Goal: Task Accomplishment & Management: Manage account settings

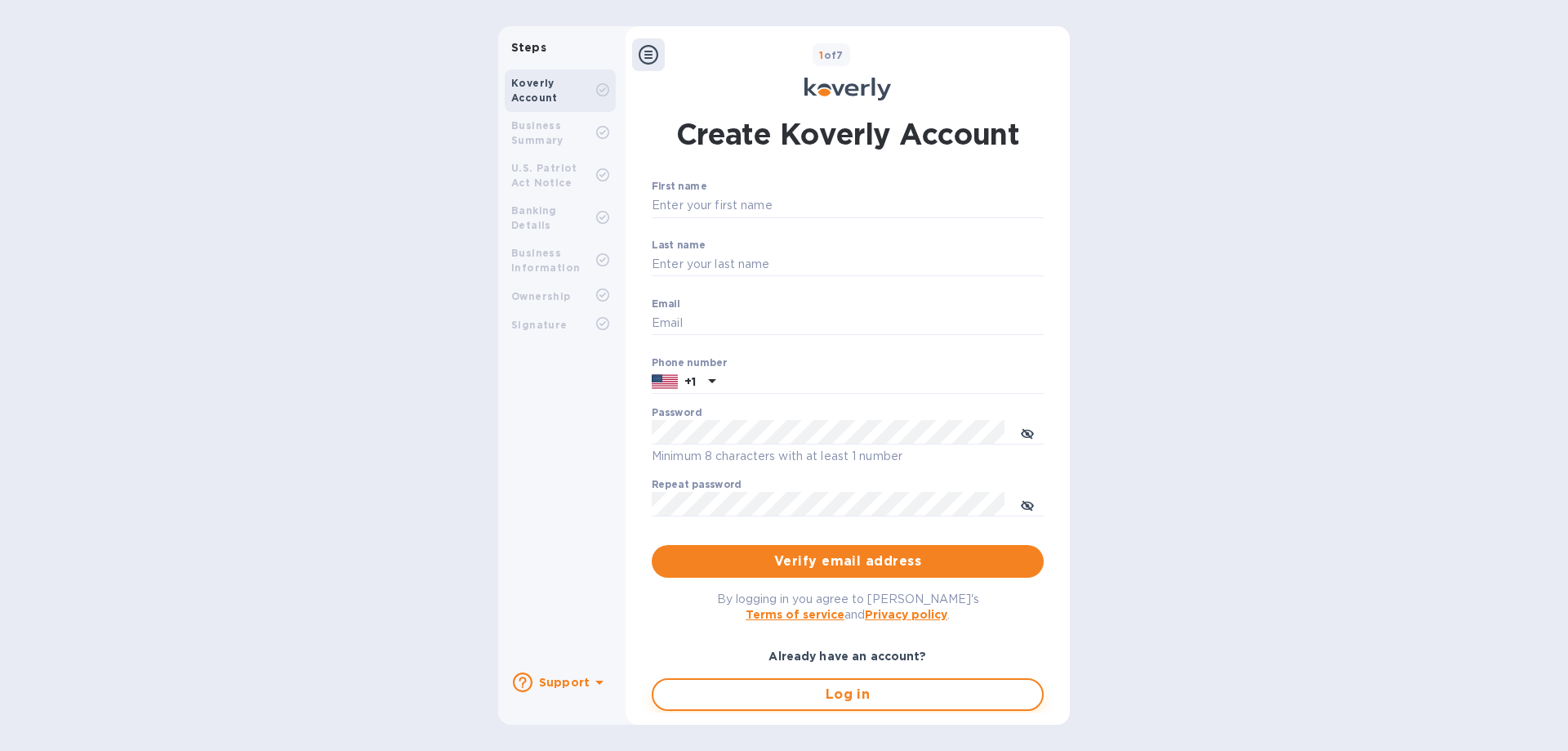
type input "[EMAIL_ADDRESS][DOMAIN_NAME]"
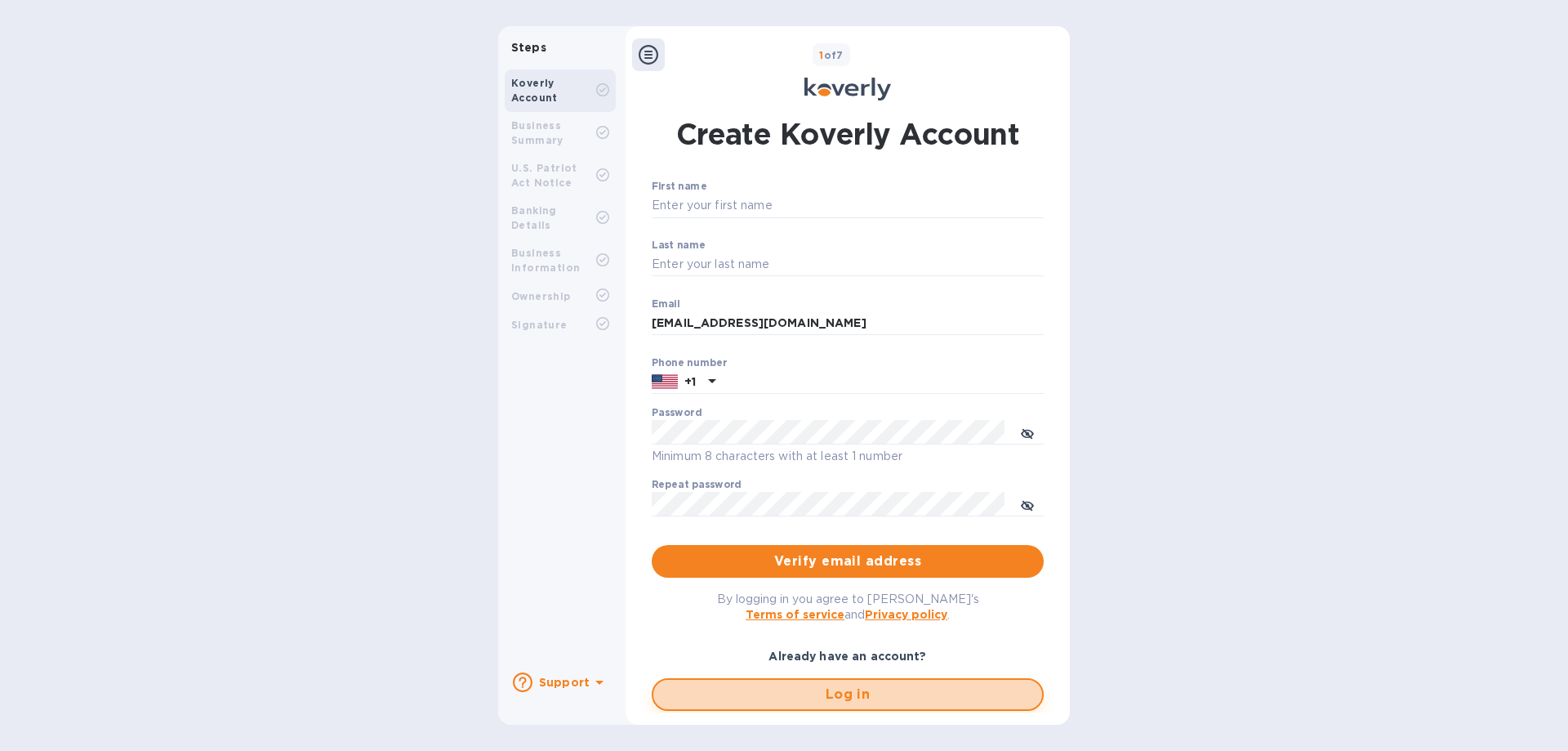
click at [837, 693] on span "Log in" at bounding box center [847, 694] width 363 height 19
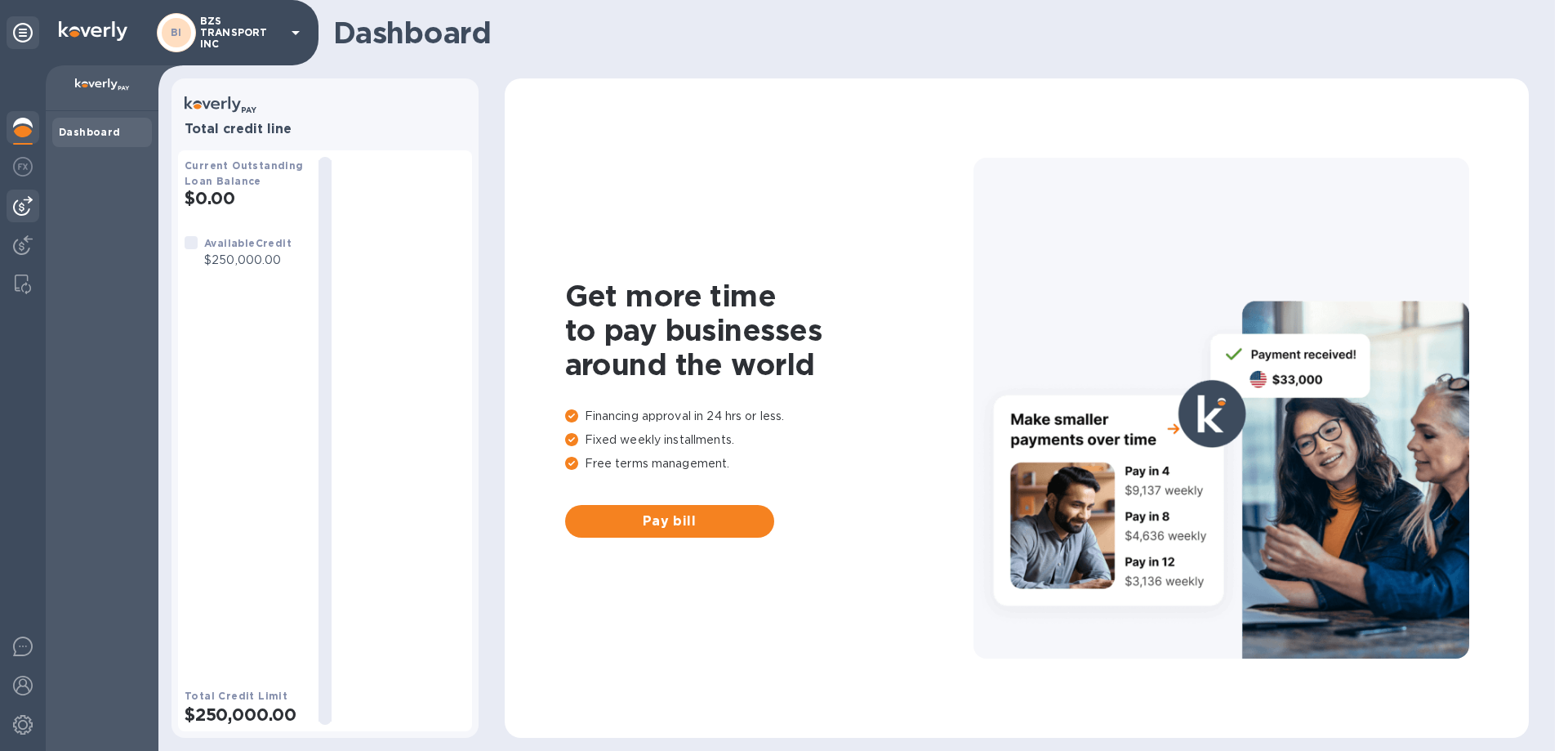
click at [16, 205] on img at bounding box center [22, 205] width 19 height 19
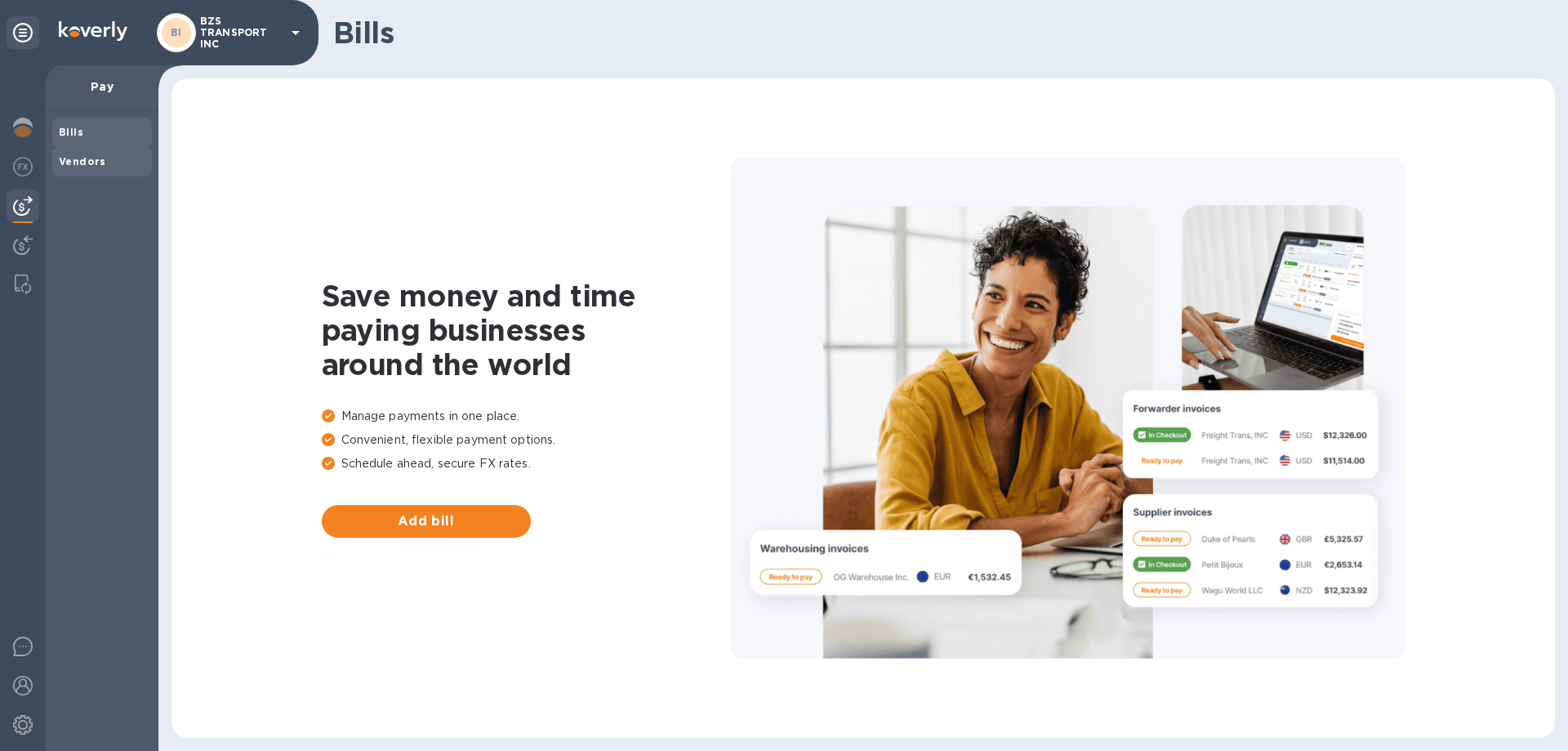
click at [84, 161] on b "Vendors" at bounding box center [82, 161] width 47 height 12
click at [420, 522] on span "Add vendor" at bounding box center [426, 521] width 183 height 19
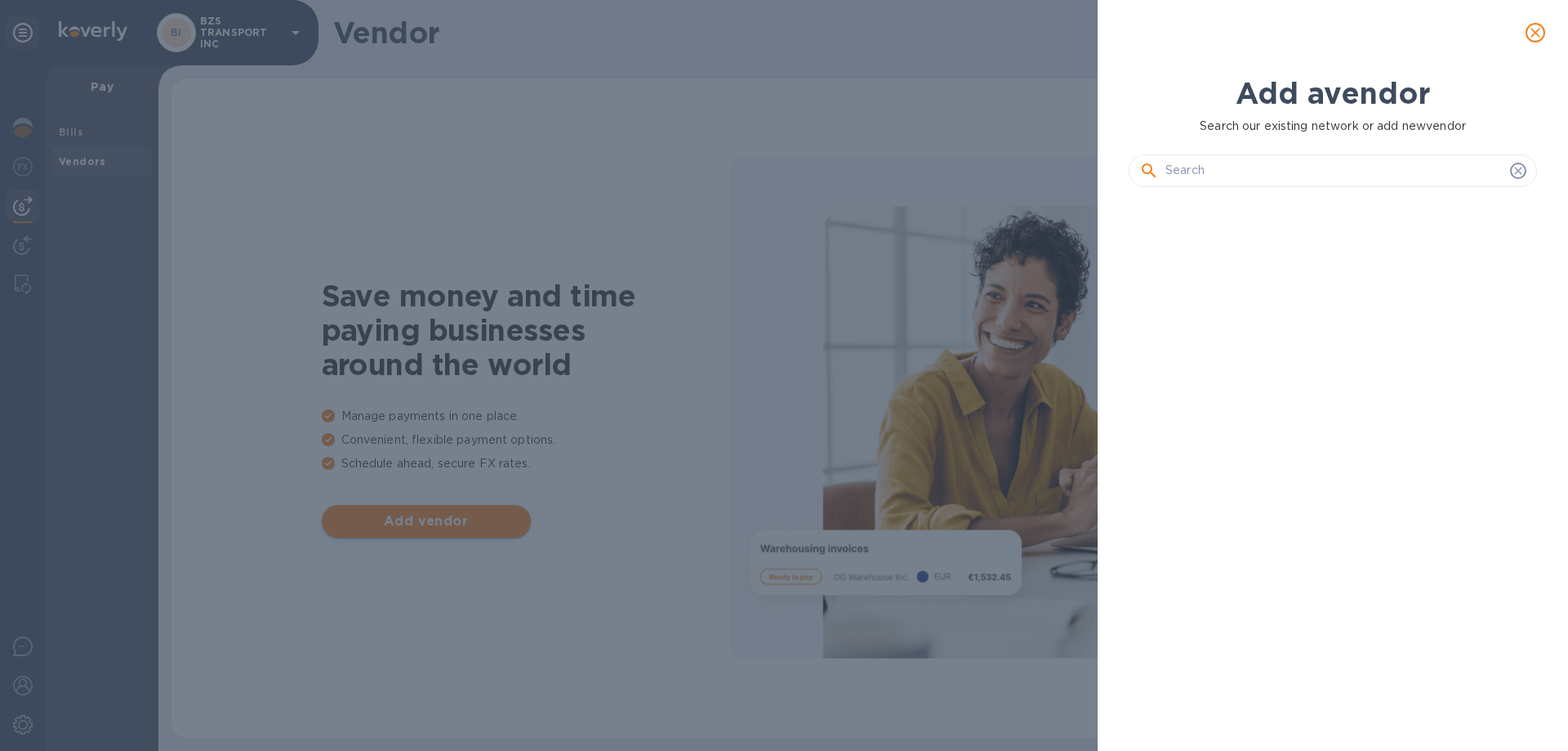
scroll to position [495, 415]
click at [1237, 173] on input "text" at bounding box center [1334, 171] width 338 height 24
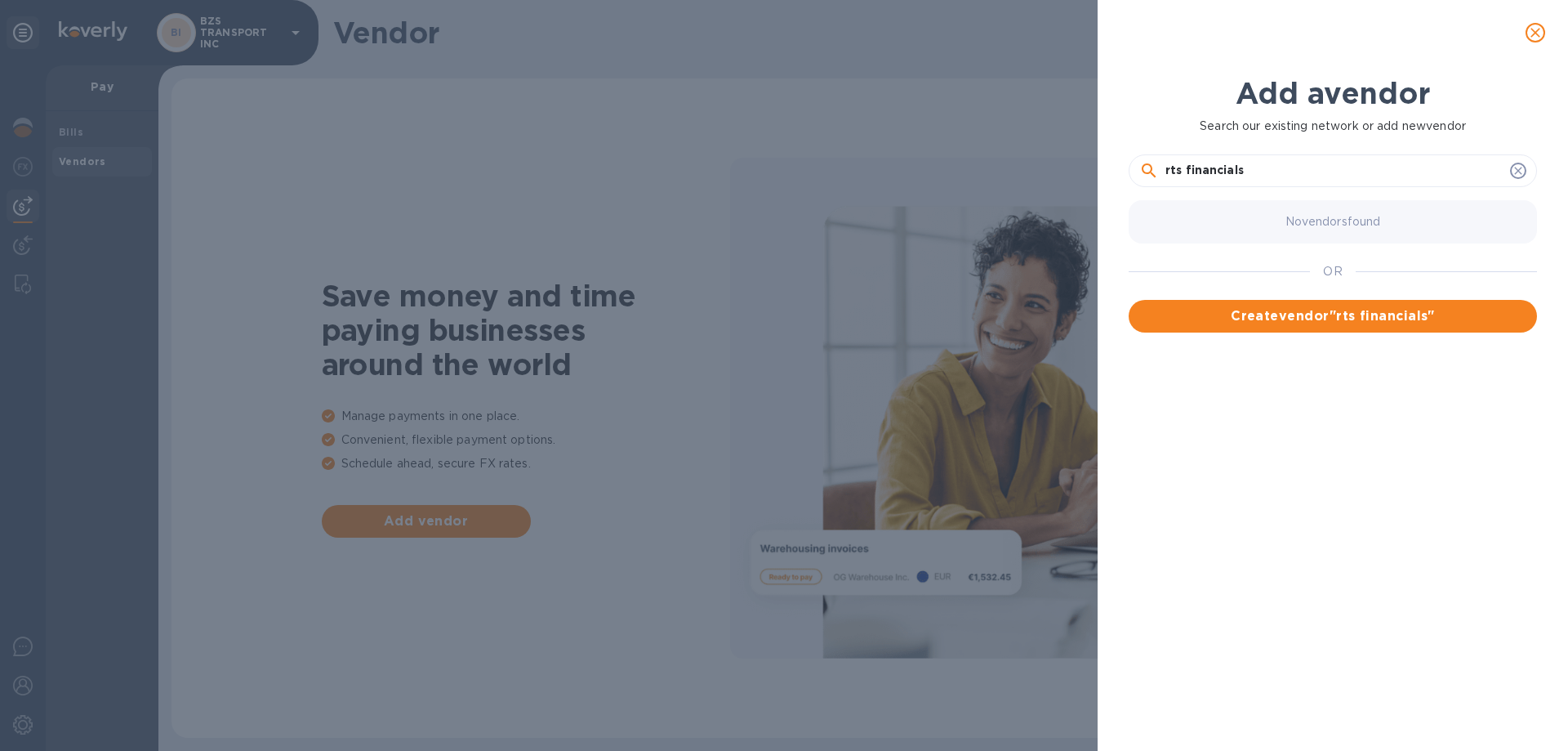
drag, startPoint x: 1269, startPoint y: 174, endPoint x: 1137, endPoint y: 177, distance: 132.0
click at [1137, 177] on div "rts financials" at bounding box center [1332, 170] width 408 height 32
paste input "RTS Financial Services Inc"
type input "RTS Financial Services Inc"
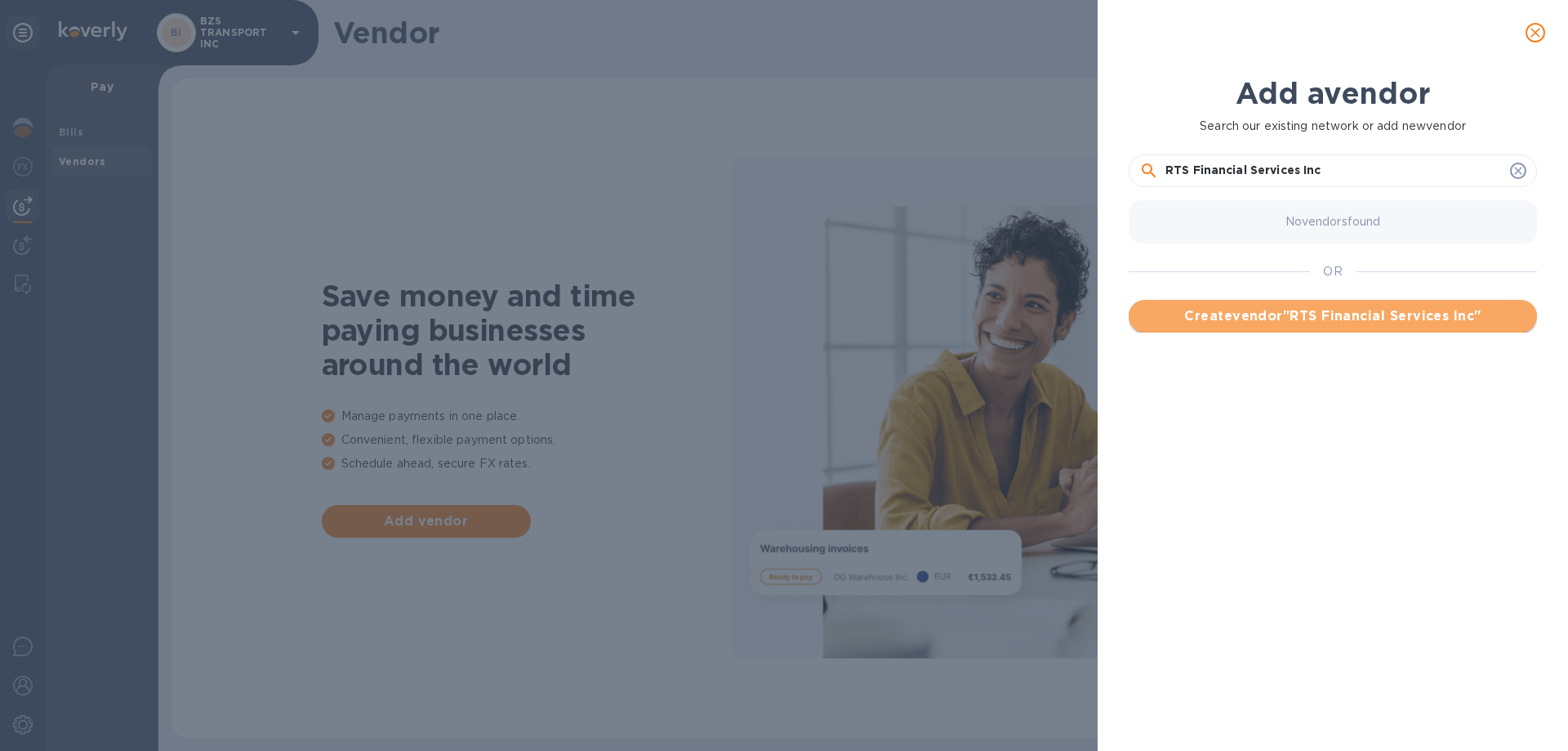
click at [1308, 311] on span "Create vendor " RTS Financial Services Inc "" at bounding box center [1333, 316] width 382 height 19
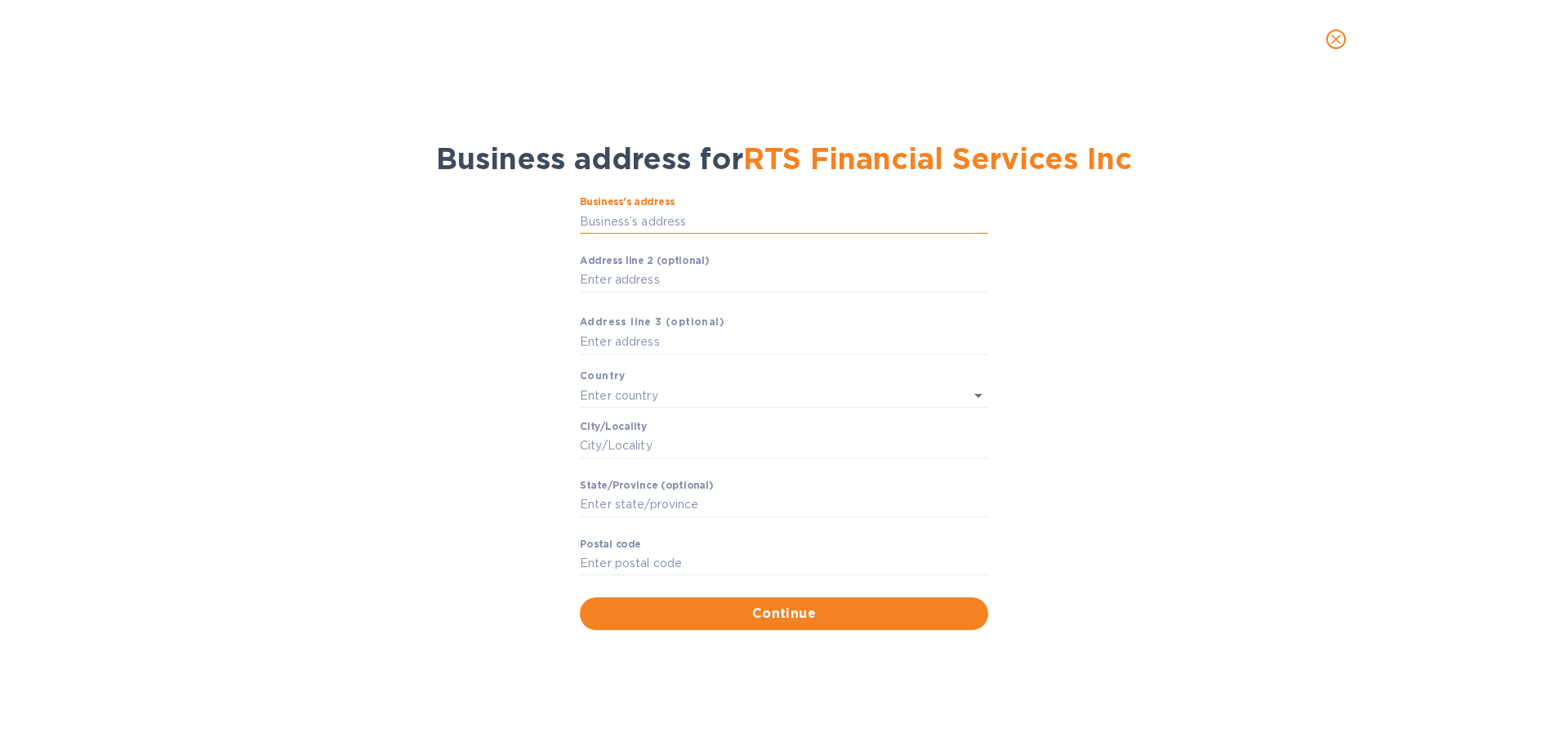
click at [638, 217] on input "Business’s аddress" at bounding box center [784, 221] width 408 height 24
paste input "RTS Financial Services Inc"
type input "R"
click at [686, 221] on input "Business’s аddress" at bounding box center [784, 221] width 408 height 24
paste input "PO Box 840267"
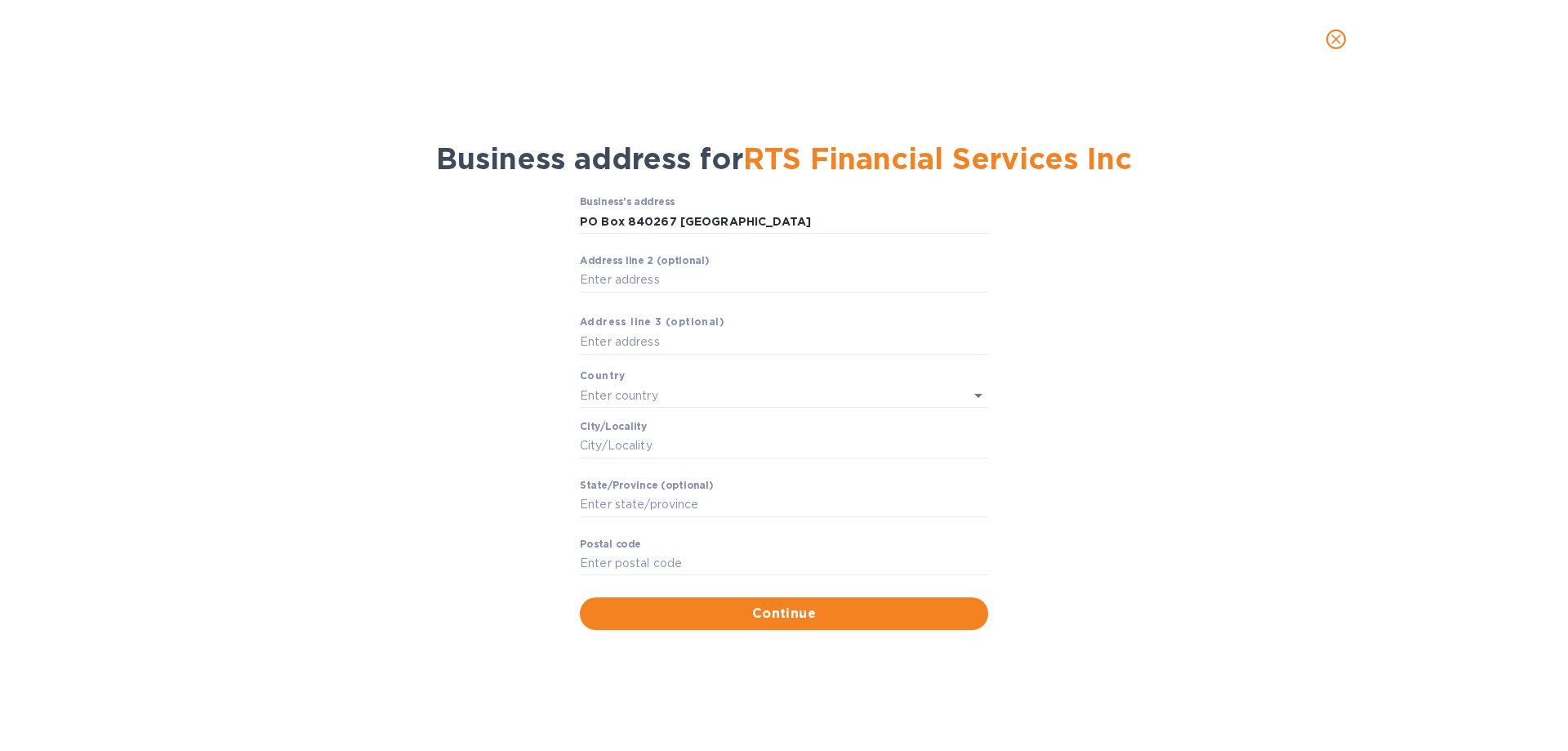
type input "[GEOGRAPHIC_DATA]"
type input "[PERSON_NAME]"
type input "[GEOGRAPHIC_DATA]"
type input "75080"
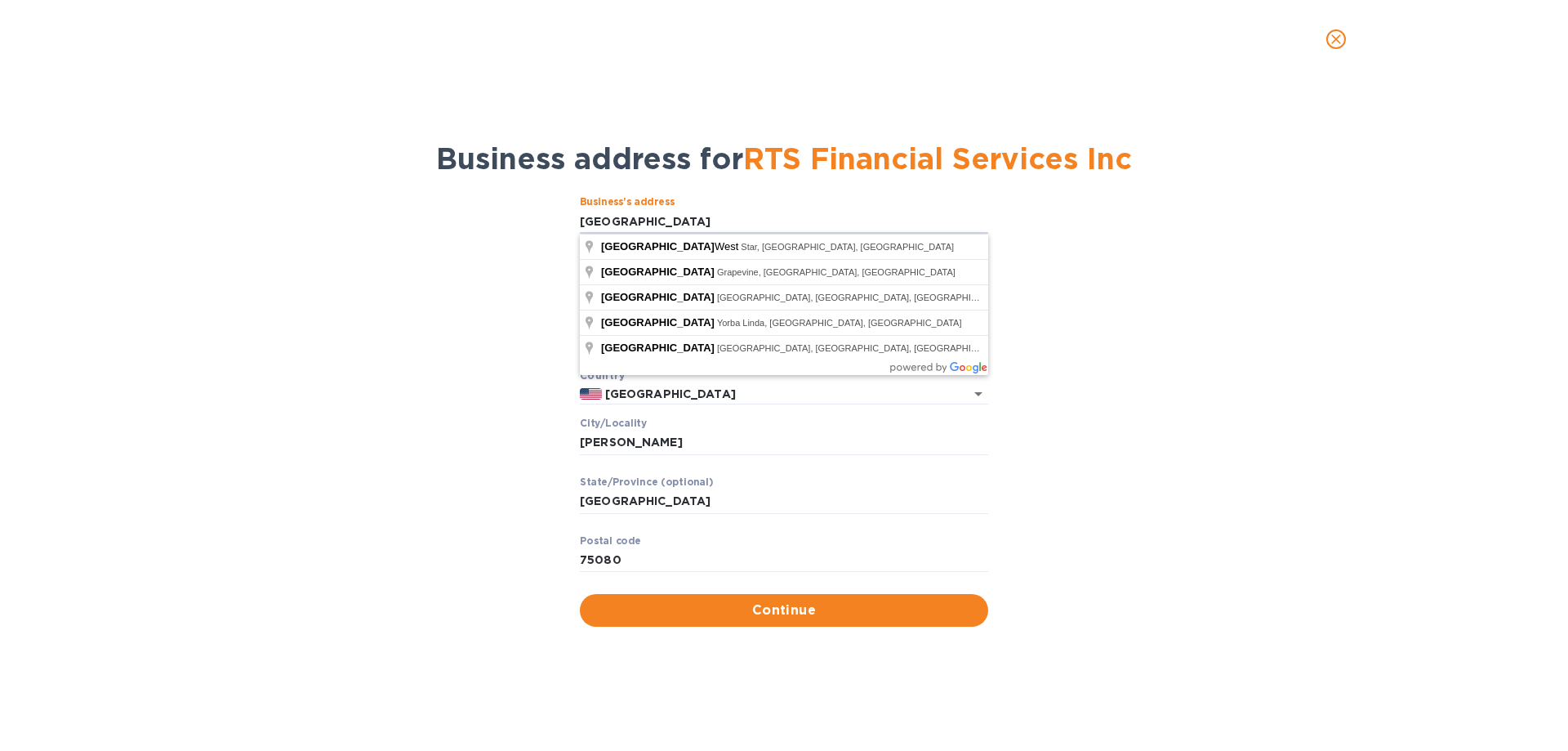
drag, startPoint x: 717, startPoint y: 218, endPoint x: 564, endPoint y: 235, distance: 153.9
click at [564, 235] on div "Business’s аddress Box Canyon Court ​ Аddress line 2 (optional) ​ Аddress line …" at bounding box center [784, 411] width 1525 height 449
paste input "PO Box 840267"
type input "PO Box 840267"
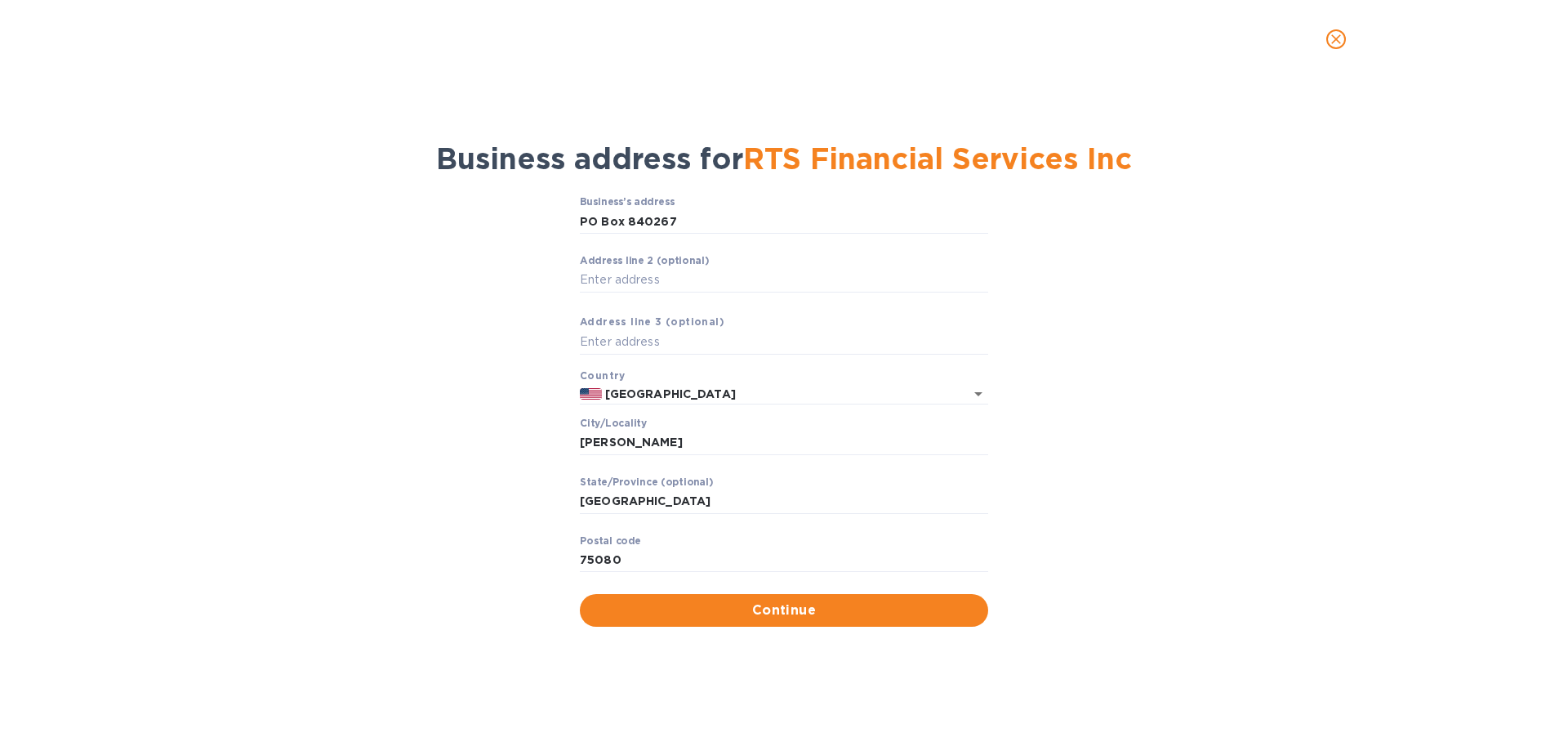
click at [1046, 267] on div "Business’s аddress PO Box 840267 ​ Аddress line 2 (optional) ​ Аddress line 3 (…" at bounding box center [784, 411] width 1525 height 449
click at [625, 279] on input "Аddress line 2 (optional)" at bounding box center [784, 280] width 408 height 24
click at [616, 339] on input "text" at bounding box center [784, 343] width 408 height 24
drag, startPoint x: 661, startPoint y: 440, endPoint x: 568, endPoint y: 443, distance: 93.0
click at [569, 444] on div "Business’s аddress PO Box 840267 ​ Аddress line 2 (optional) ​ Аddress line 3 (…" at bounding box center [784, 411] width 1525 height 449
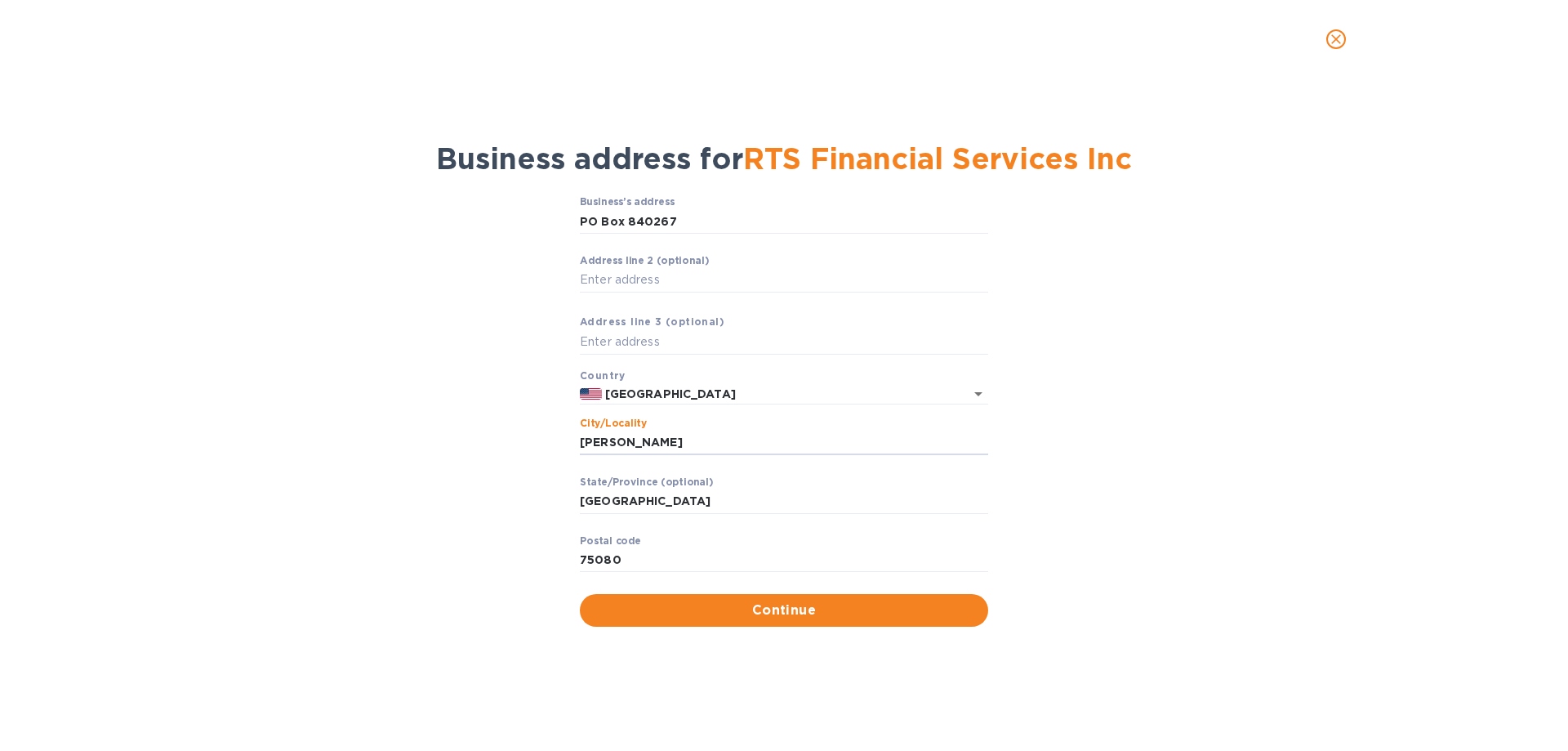
paste input "[GEOGRAPHIC_DATA], [GEOGRAPHIC_DATA]"
type input "[GEOGRAPHIC_DATA]"
drag, startPoint x: 643, startPoint y: 560, endPoint x: 556, endPoint y: 567, distance: 87.3
click at [556, 567] on div "Business’s аddress PO Box 840267 ​ Аddress line 2 (optional) ​ Аddress line 3 (…" at bounding box center [784, 411] width 1525 height 449
type input "75284"
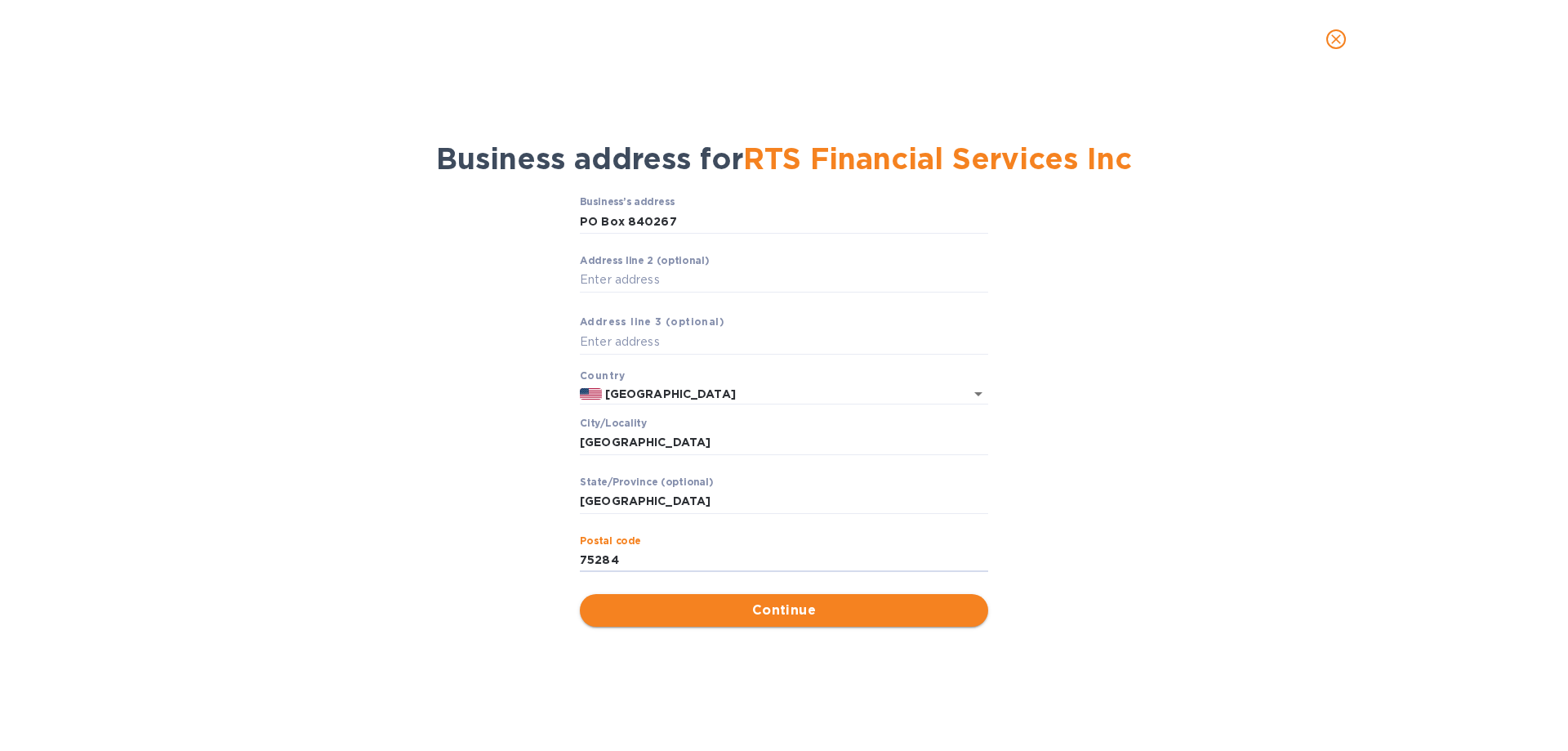
click at [803, 611] on span "Continue" at bounding box center [784, 610] width 382 height 19
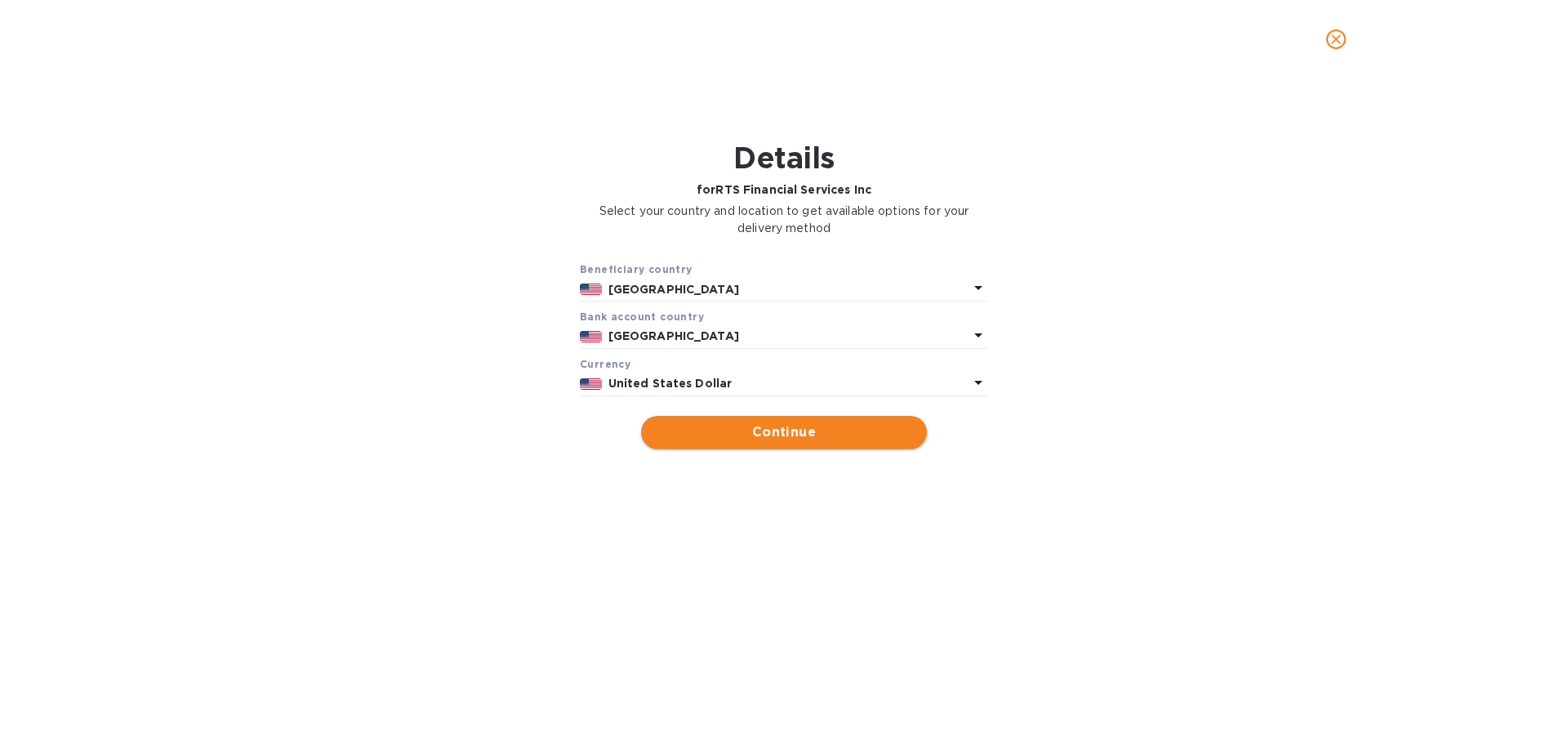
click at [780, 433] on span "Continue" at bounding box center [784, 432] width 260 height 19
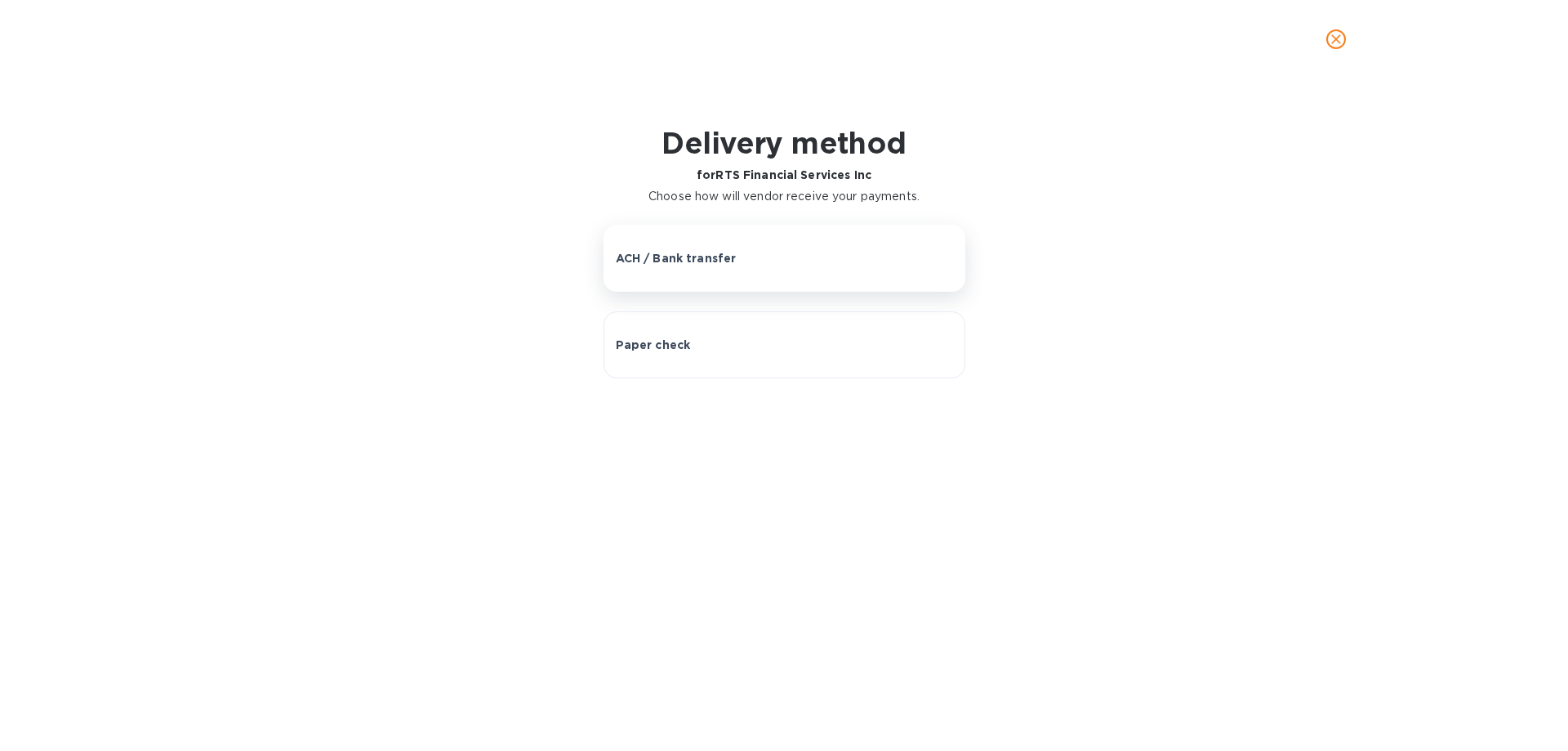
click at [753, 269] on button "ACH / Bank transfer" at bounding box center [784, 258] width 362 height 67
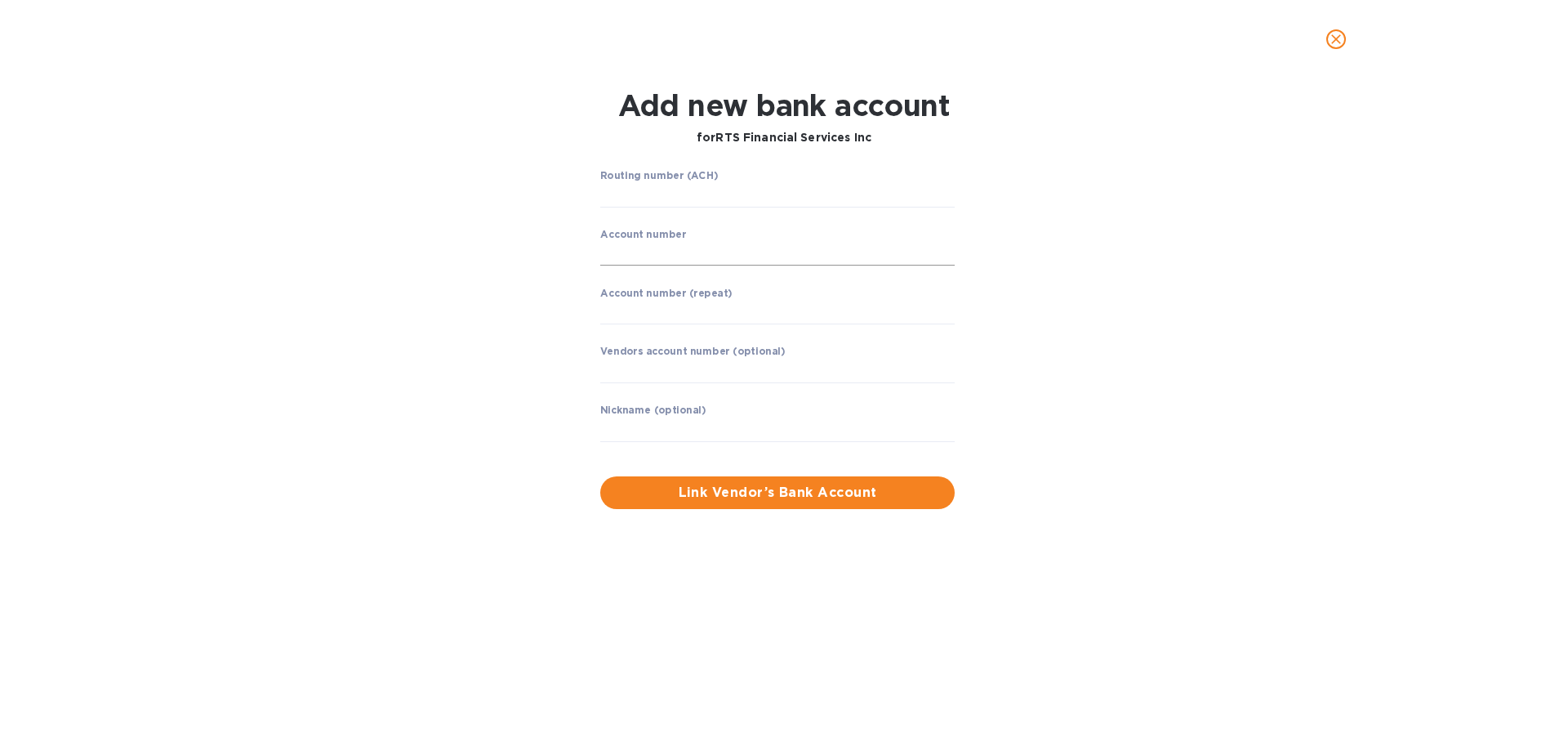
click at [633, 254] on input "string" at bounding box center [778, 254] width 354 height 24
click at [700, 255] on input "string" at bounding box center [778, 254] width 354 height 24
click at [646, 252] on input "string" at bounding box center [778, 254] width 354 height 24
type input "3490674221"
click at [632, 194] on input "string" at bounding box center [778, 195] width 354 height 24
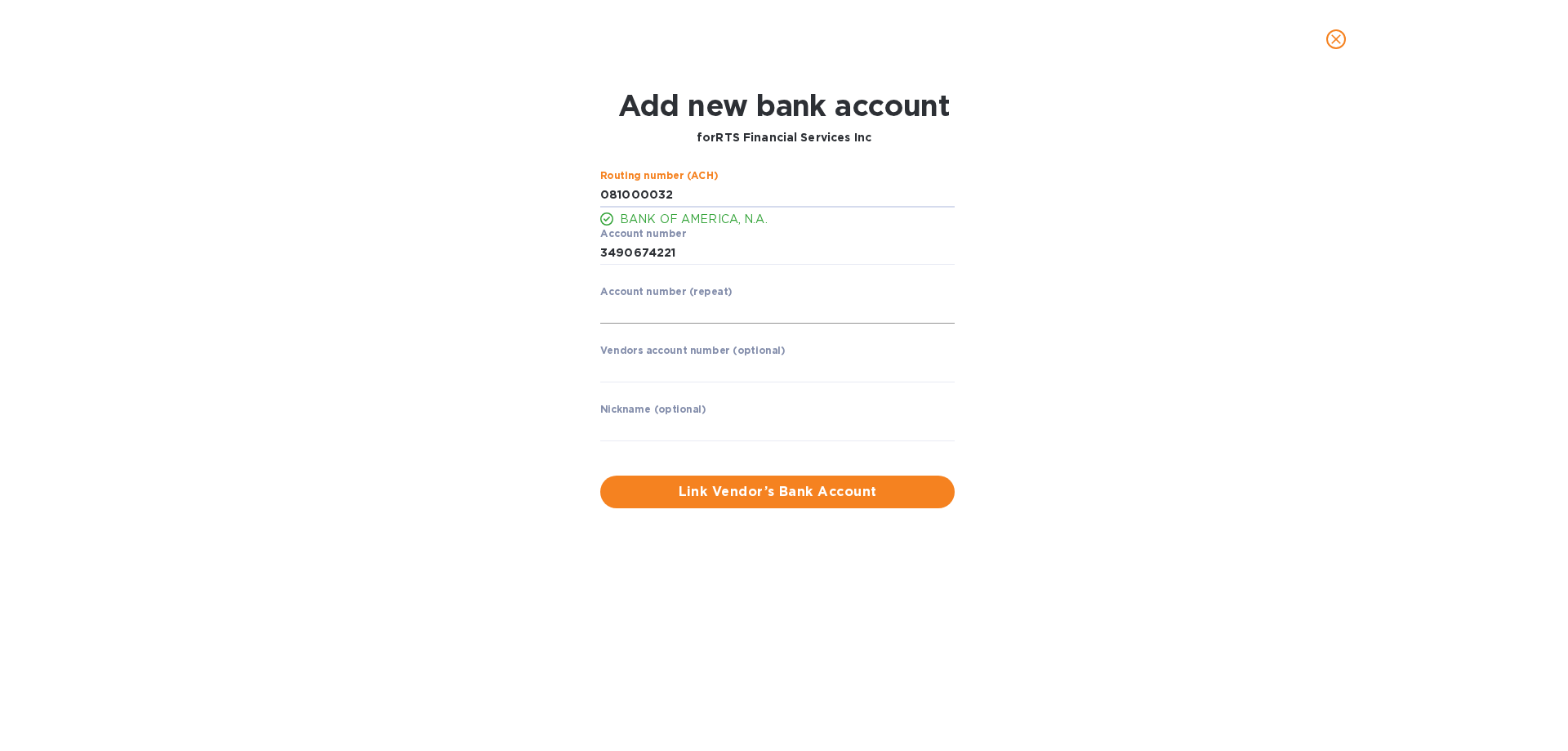
type input "081000032"
click at [645, 310] on input "string" at bounding box center [778, 311] width 354 height 24
type input "3490674221"
click at [641, 427] on input "text" at bounding box center [778, 429] width 354 height 24
click at [781, 495] on span "Link Vendor’s Bank Account" at bounding box center [778, 491] width 328 height 19
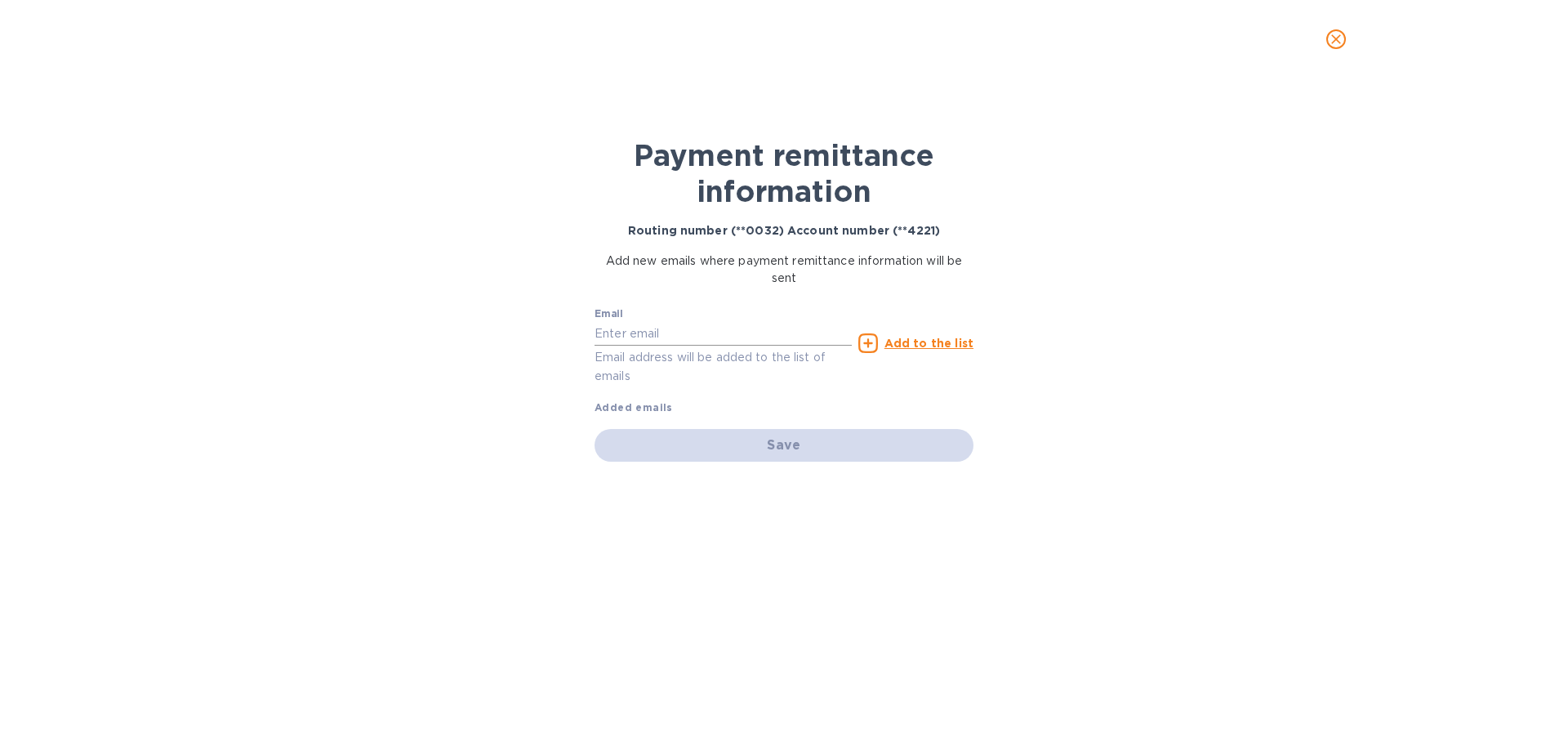
click at [646, 335] on input "text" at bounding box center [723, 333] width 257 height 24
click at [684, 332] on input "text" at bounding box center [723, 333] width 257 height 24
paste input "mailto:[EMAIL_ADDRESS][DOMAIN_NAME]"
drag, startPoint x: 635, startPoint y: 329, endPoint x: 646, endPoint y: 330, distance: 11.0
click at [636, 329] on input "mailto:[EMAIL_ADDRESS][DOMAIN_NAME]" at bounding box center [723, 333] width 257 height 24
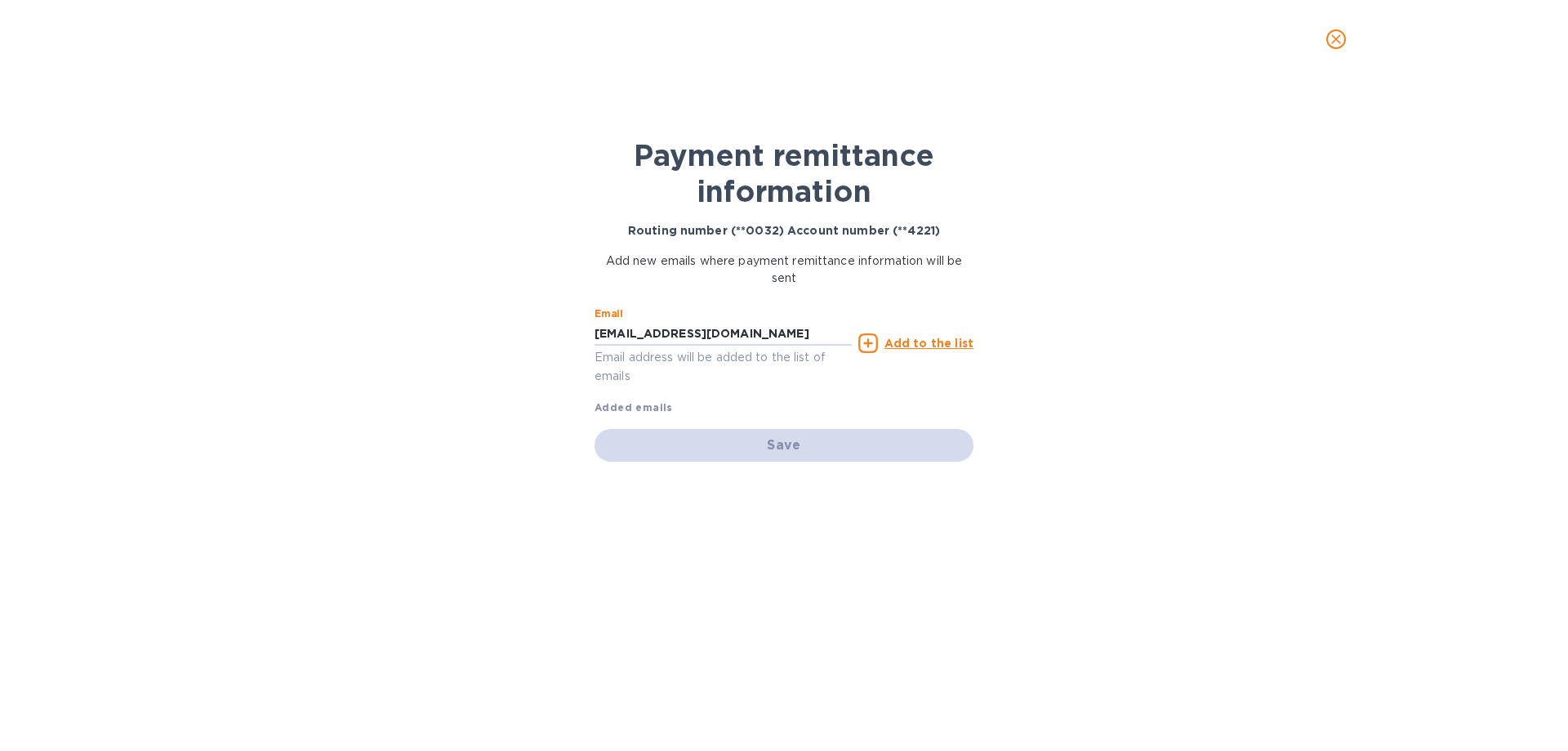
type input "[EMAIL_ADDRESS][DOMAIN_NAME]"
click at [933, 344] on u "Add to the list" at bounding box center [929, 343] width 89 height 13
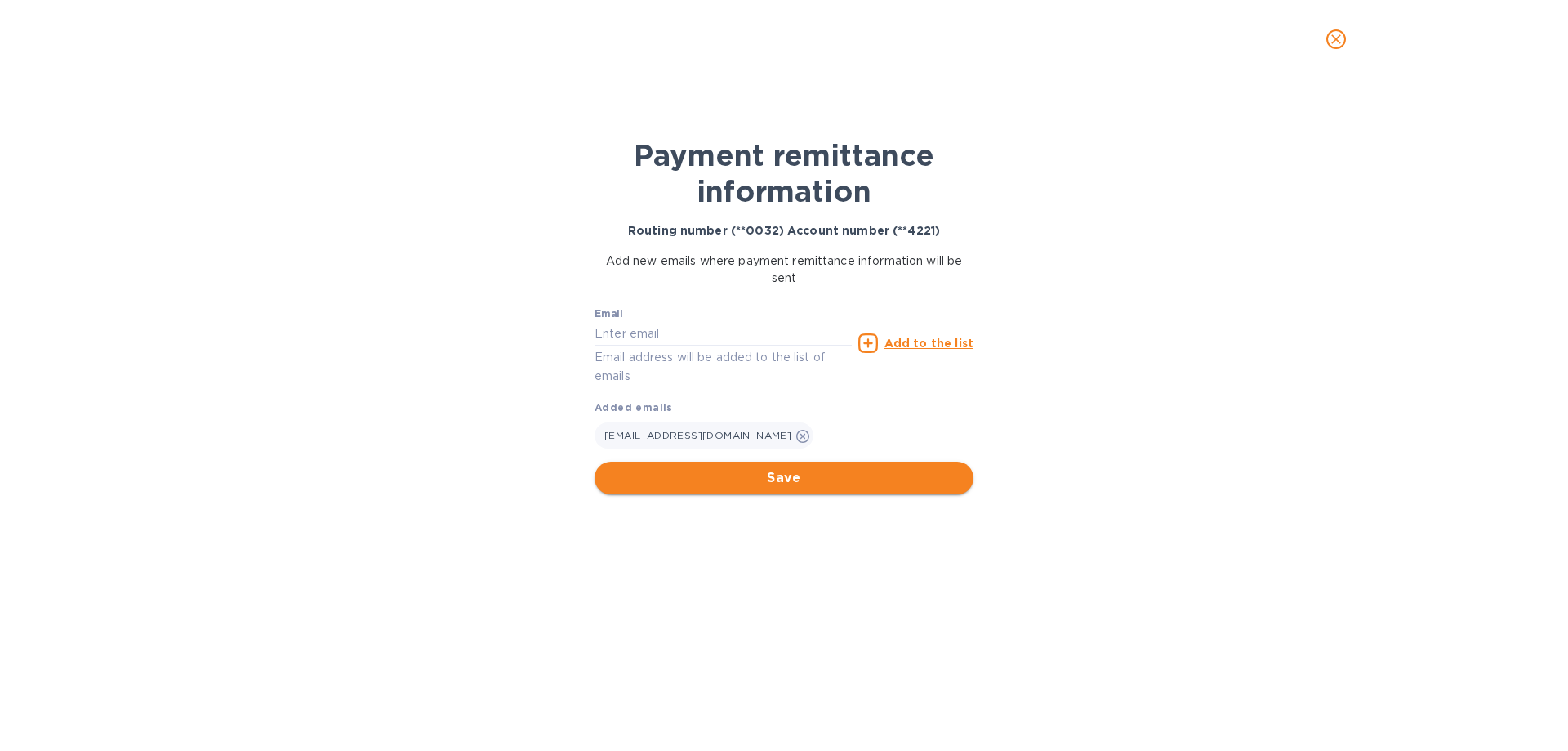
click at [778, 477] on span "Save" at bounding box center [784, 477] width 353 height 19
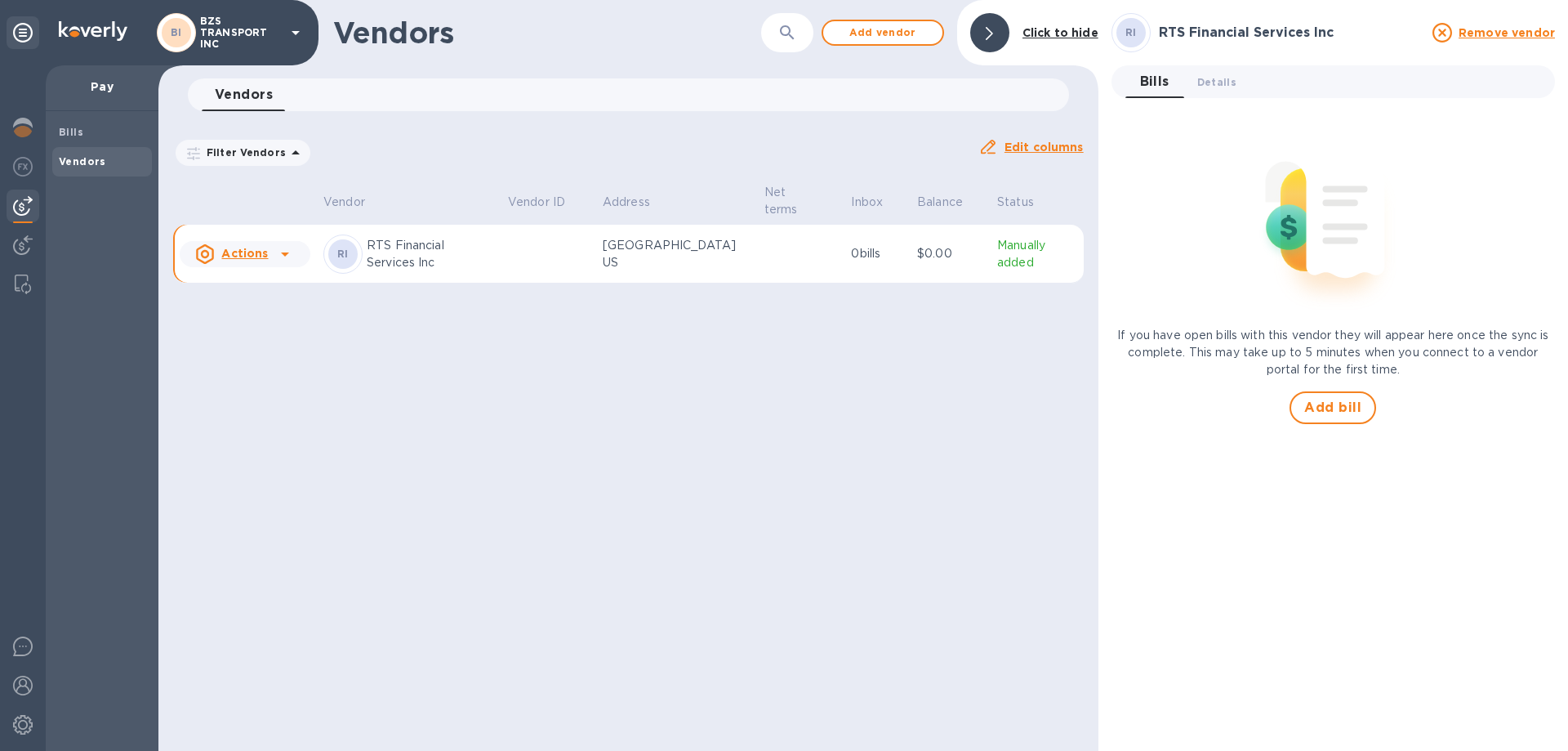
click at [251, 252] on u "Actions" at bounding box center [245, 253] width 46 height 13
click at [261, 317] on b "Add new bill" at bounding box center [263, 320] width 76 height 13
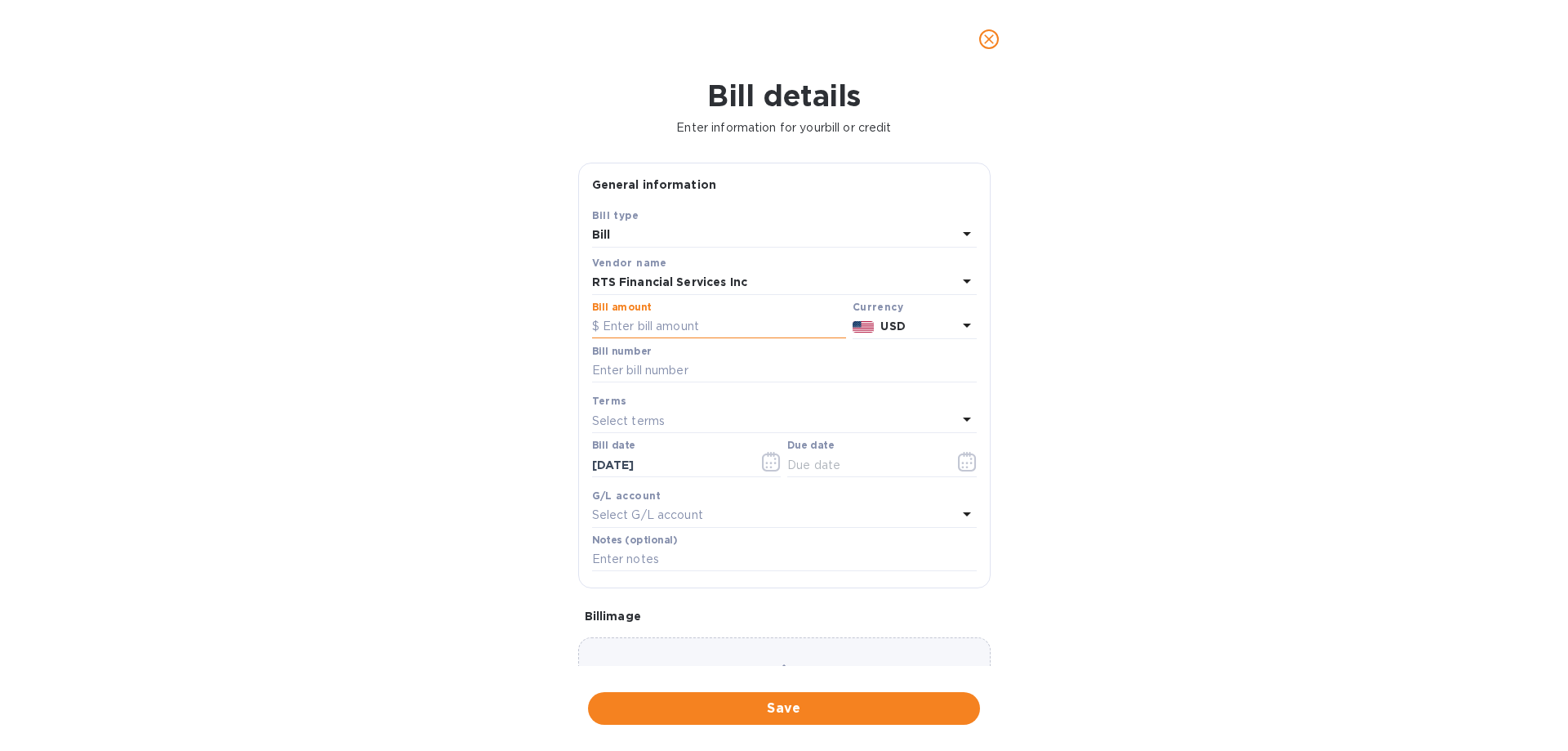
click at [678, 323] on input "text" at bounding box center [719, 327] width 254 height 24
click at [688, 324] on input "text" at bounding box center [719, 327] width 254 height 24
type input "1,000"
click at [657, 365] on input "text" at bounding box center [784, 370] width 385 height 24
type input "."
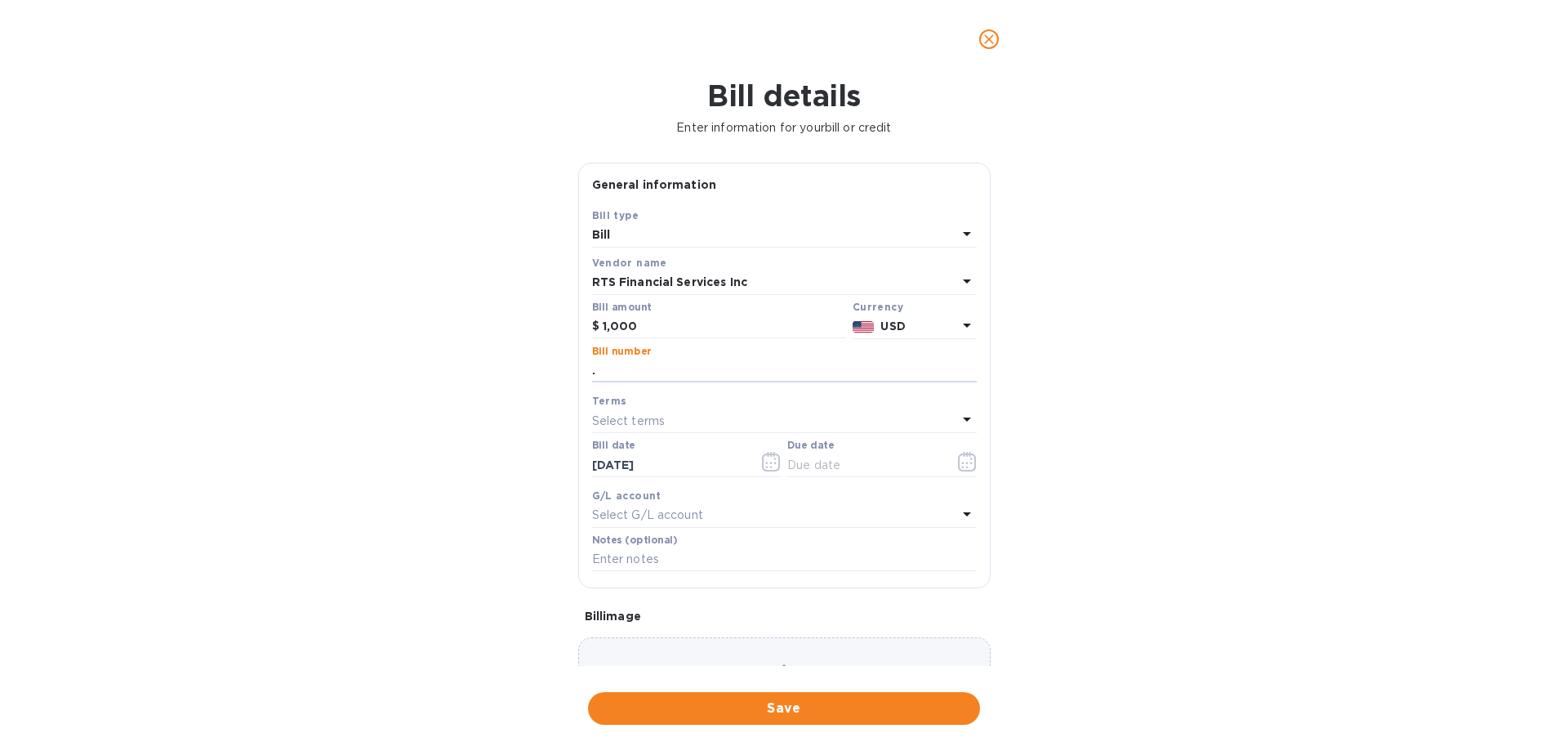
click at [701, 416] on div "Select terms" at bounding box center [774, 421] width 365 height 23
click at [443, 439] on div "Bill details Enter information for your bill or credit General information Save…" at bounding box center [784, 415] width 1568 height 672
click at [960, 464] on icon "button" at bounding box center [968, 461] width 19 height 19
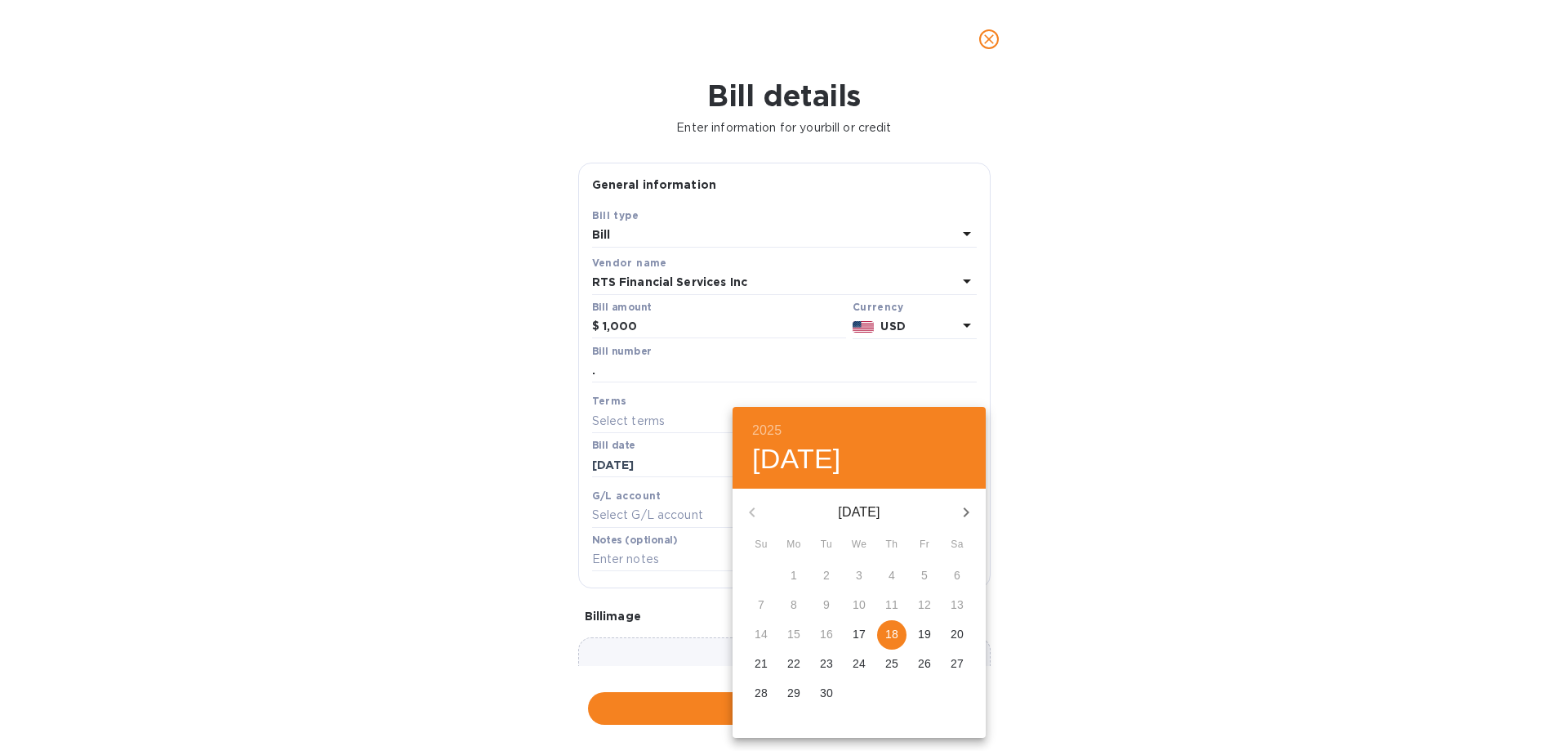
click at [883, 635] on span "18" at bounding box center [892, 634] width 30 height 17
type input "[DATE]"
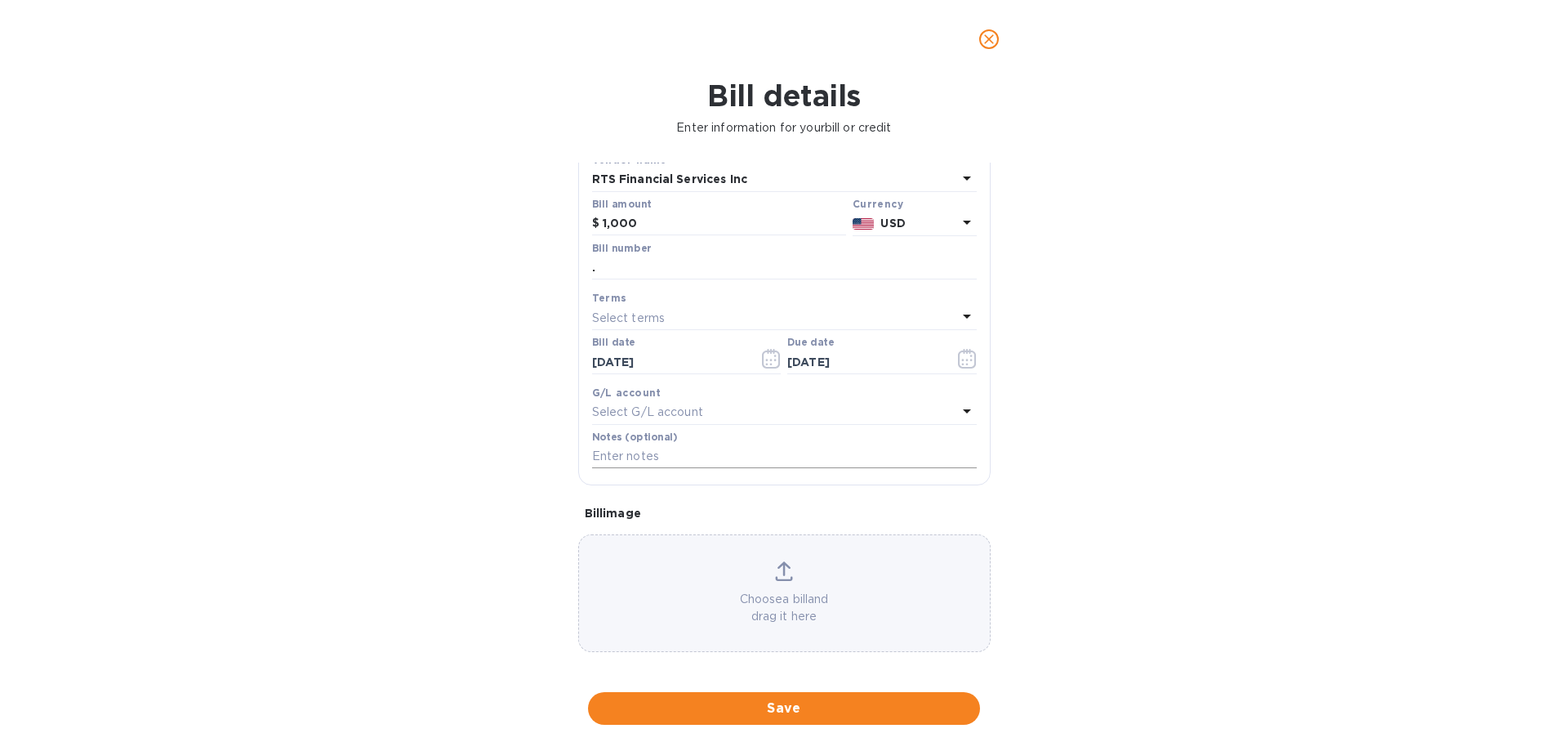
scroll to position [109, 0]
click at [763, 713] on span "Save" at bounding box center [784, 708] width 366 height 19
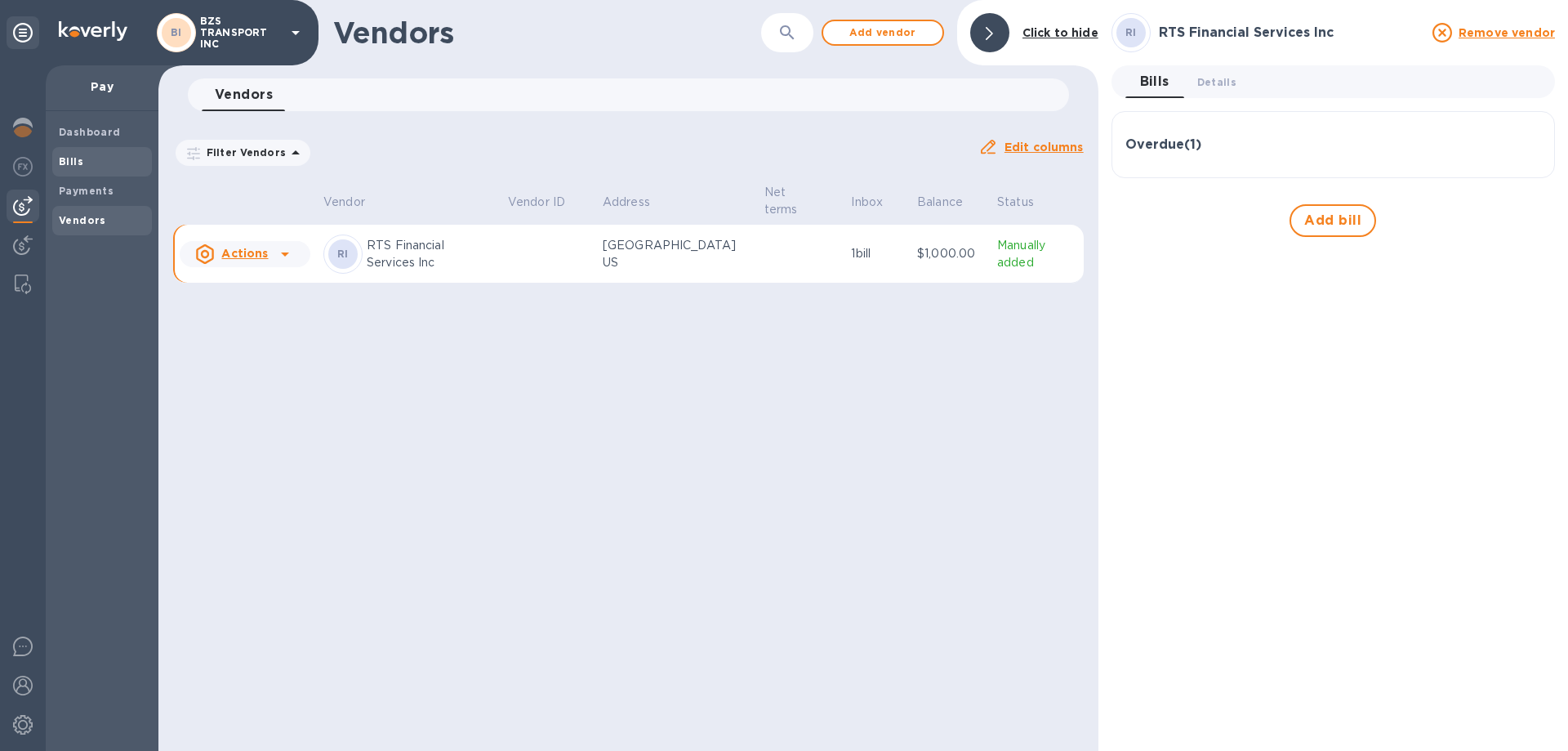
click at [78, 155] on b "Bills" at bounding box center [71, 161] width 24 height 12
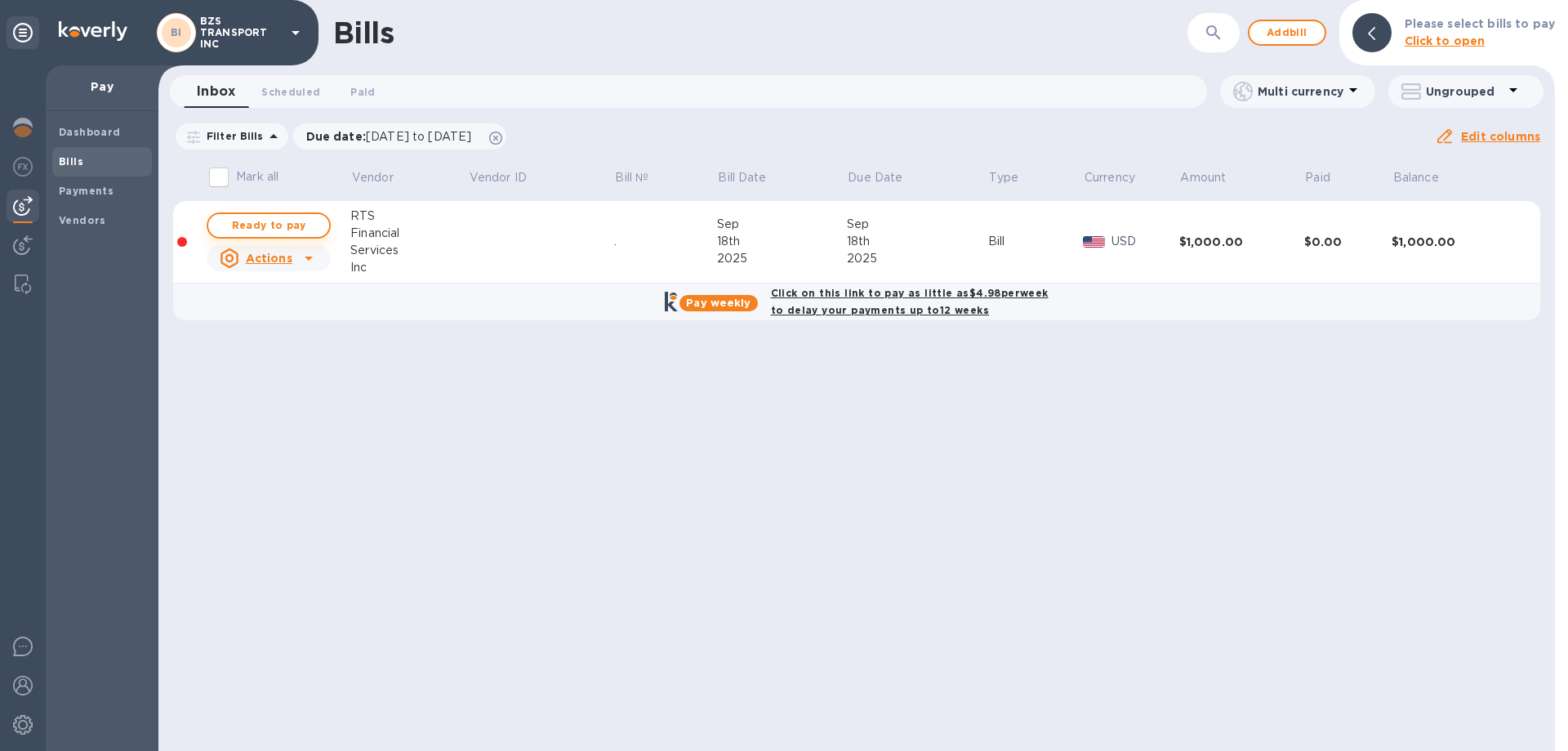
click at [289, 229] on span "Ready to pay" at bounding box center [269, 225] width 95 height 19
checkbox input "true"
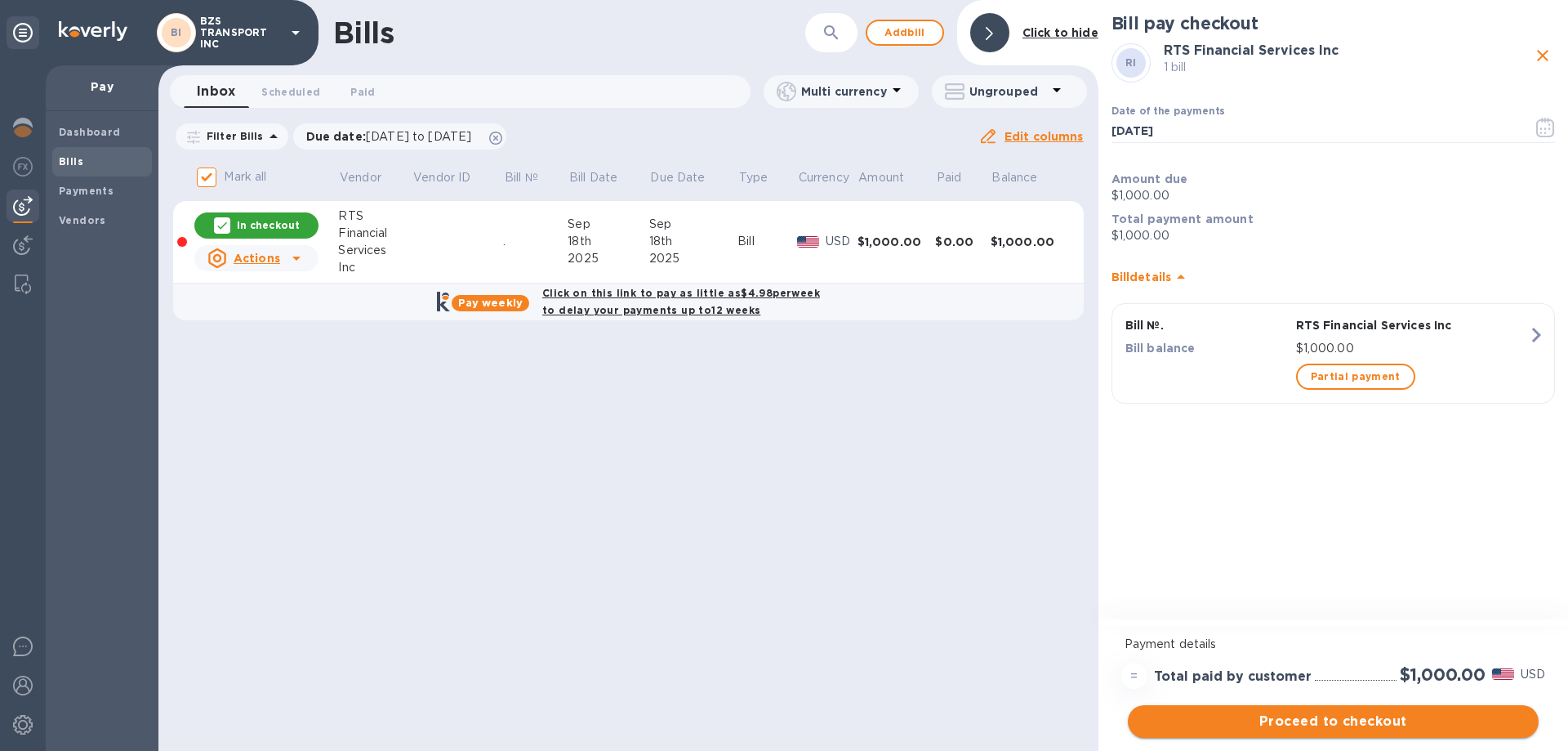
click at [1343, 722] on span "Proceed to checkout" at bounding box center [1333, 721] width 385 height 19
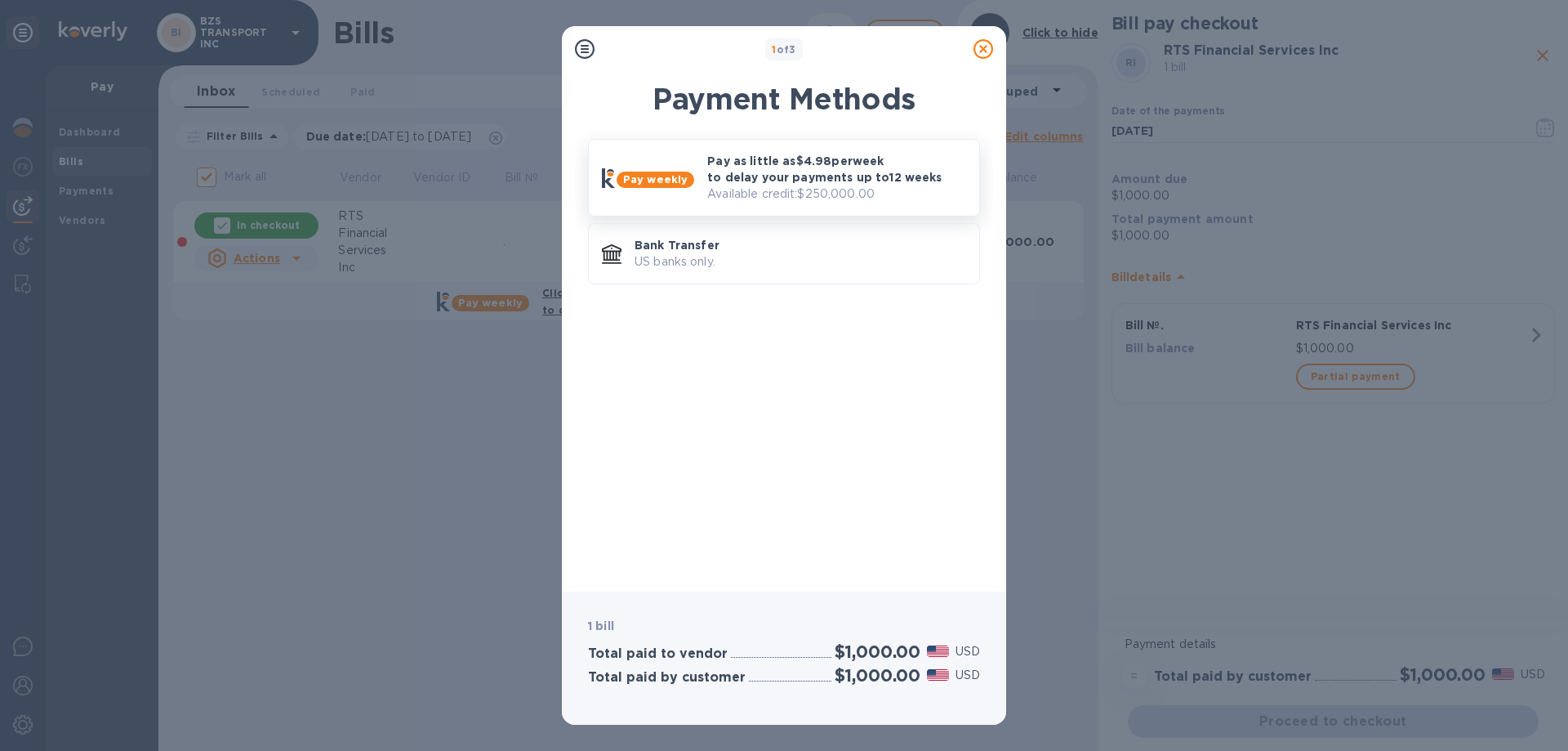
click at [819, 178] on p "Pay as little as $4.98 per week to delay your payments up to 12 weeks" at bounding box center [836, 169] width 259 height 32
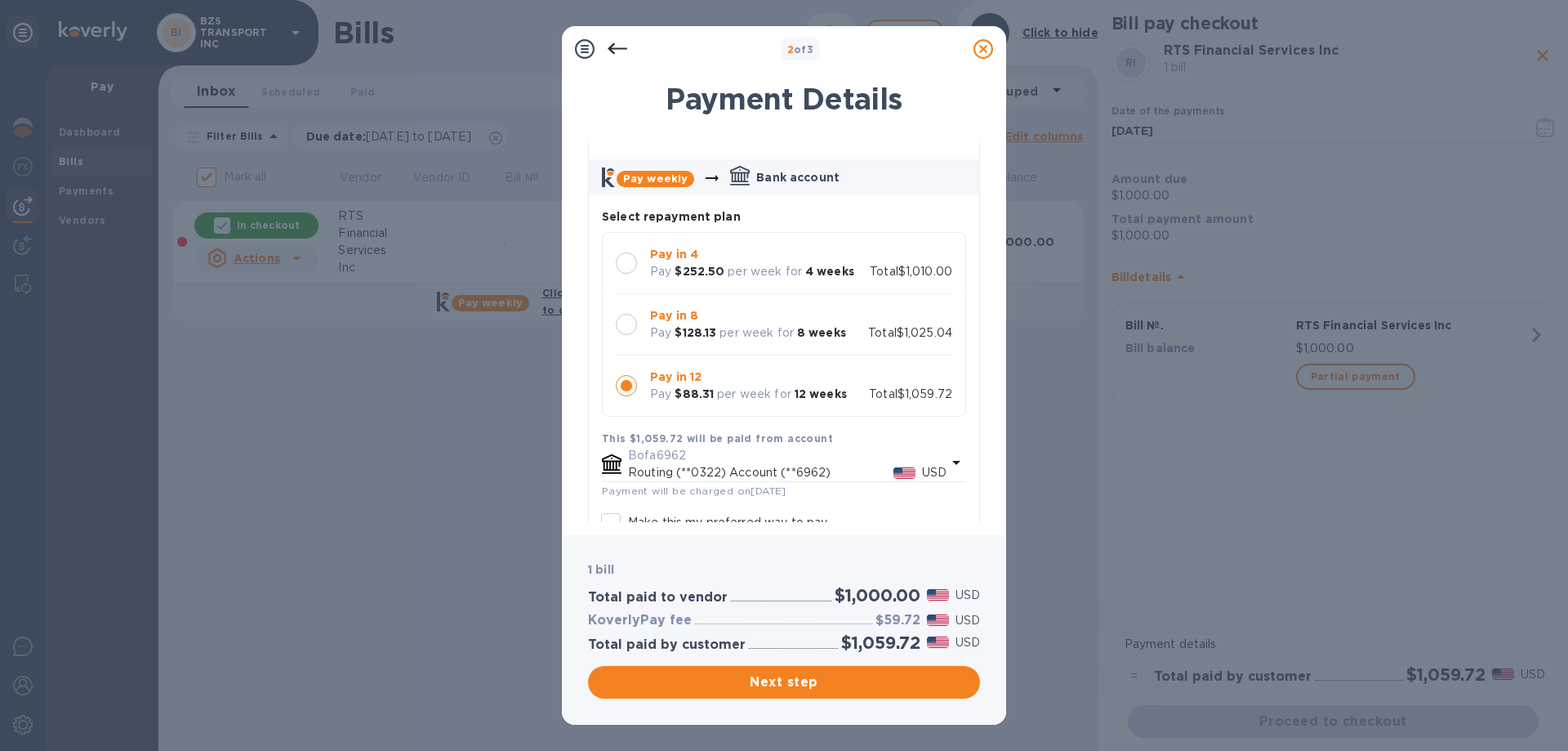
scroll to position [82, 0]
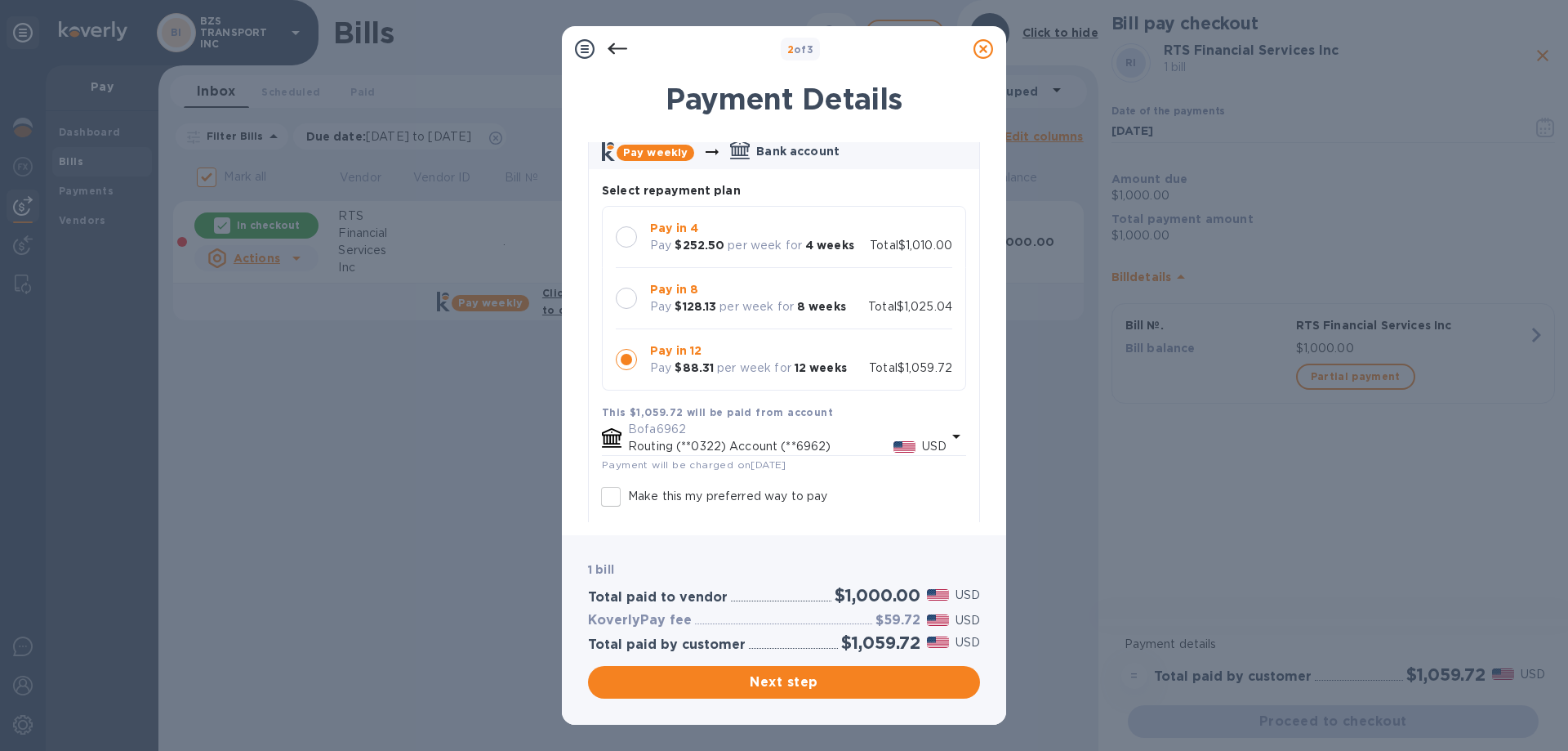
click at [624, 237] on div at bounding box center [626, 237] width 21 height 21
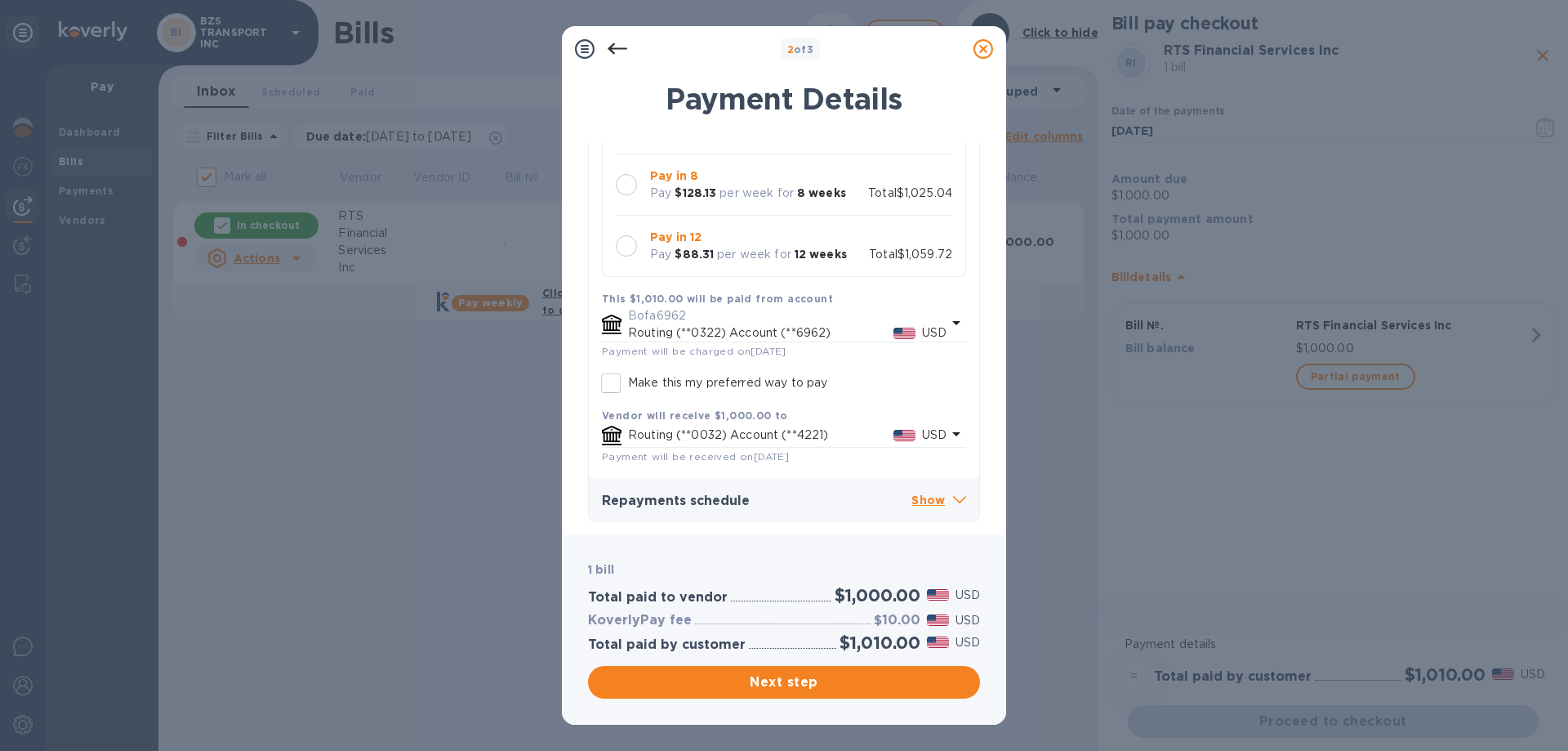
scroll to position [199, 0]
click at [919, 497] on p "Show" at bounding box center [938, 498] width 55 height 20
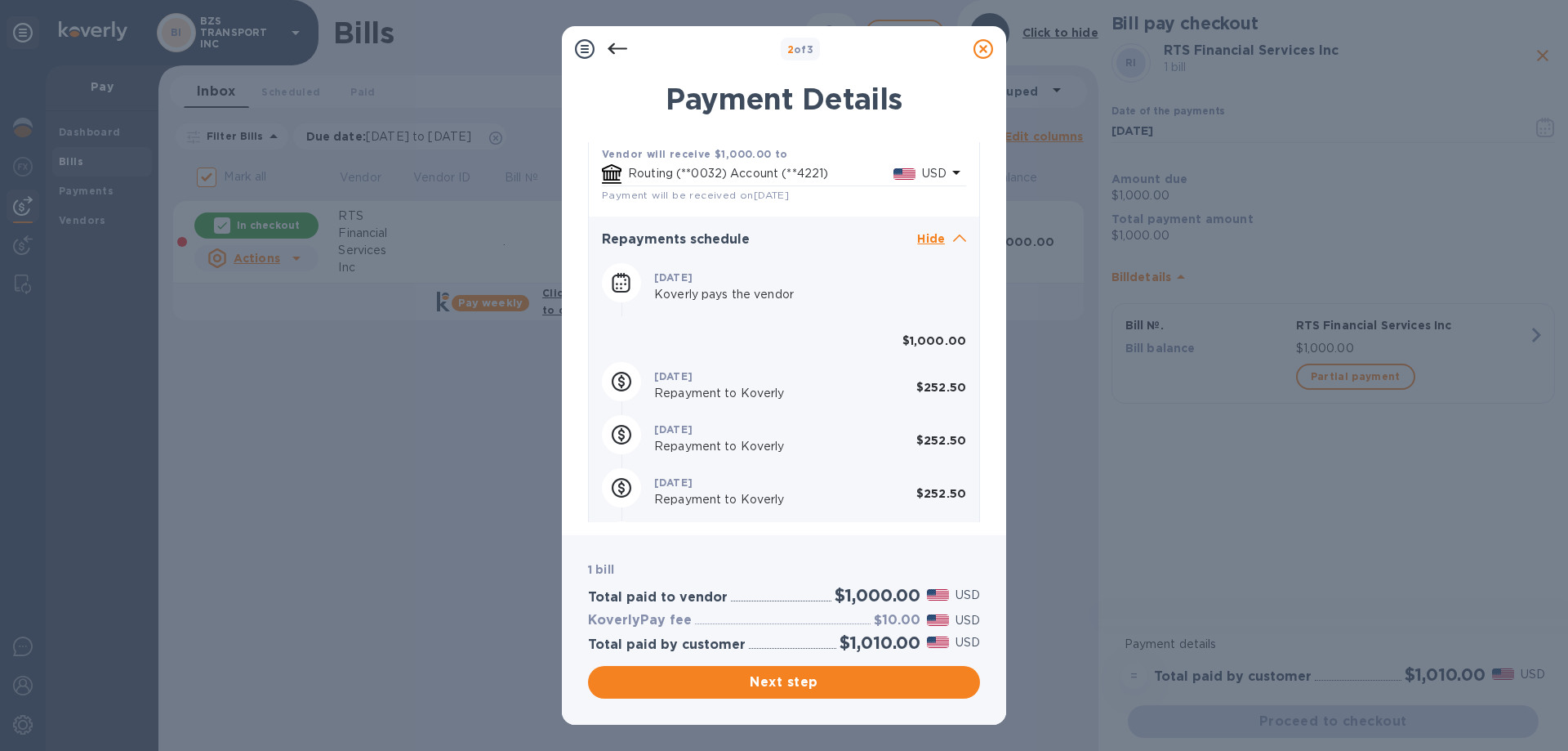
scroll to position [510, 0]
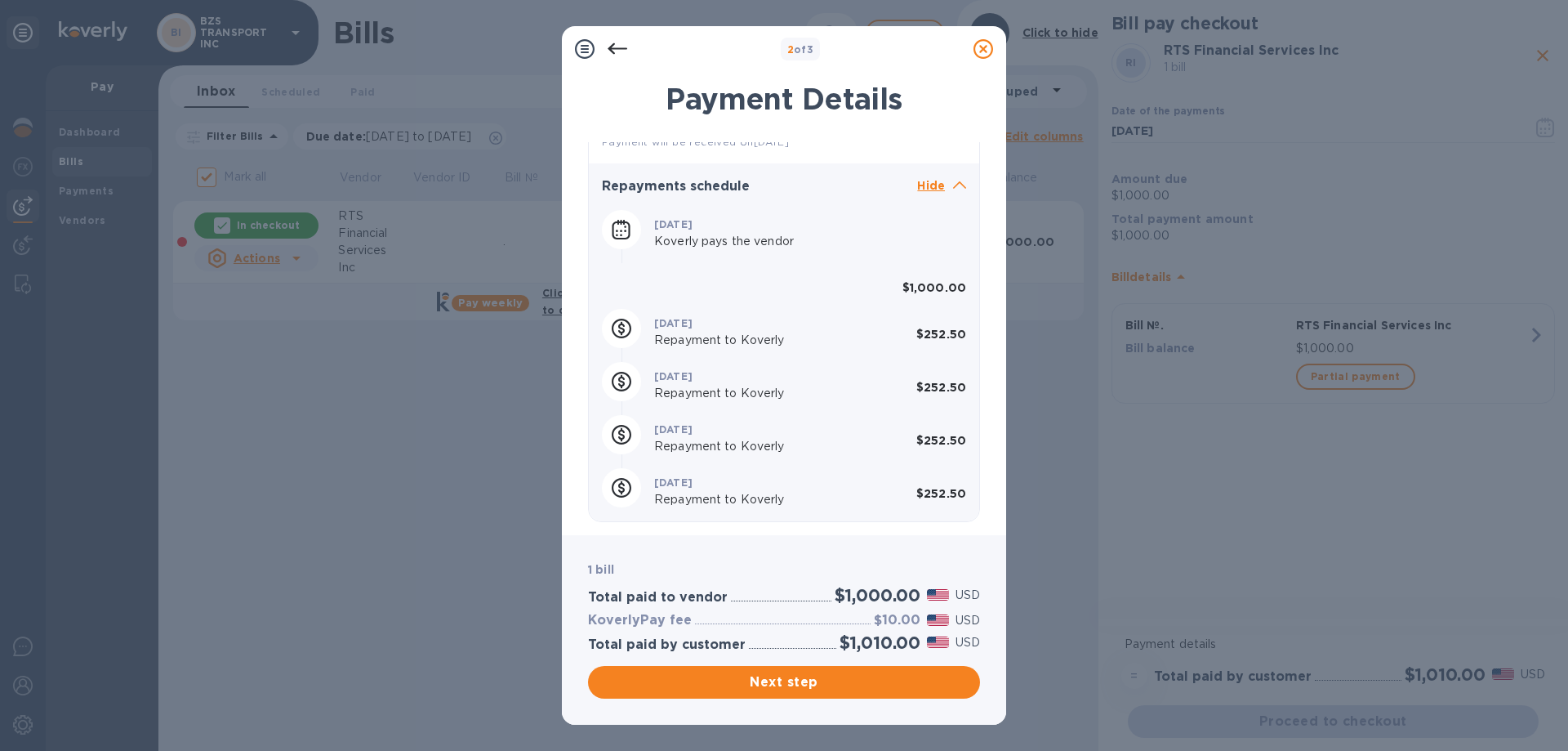
click at [983, 49] on icon at bounding box center [983, 48] width 19 height 19
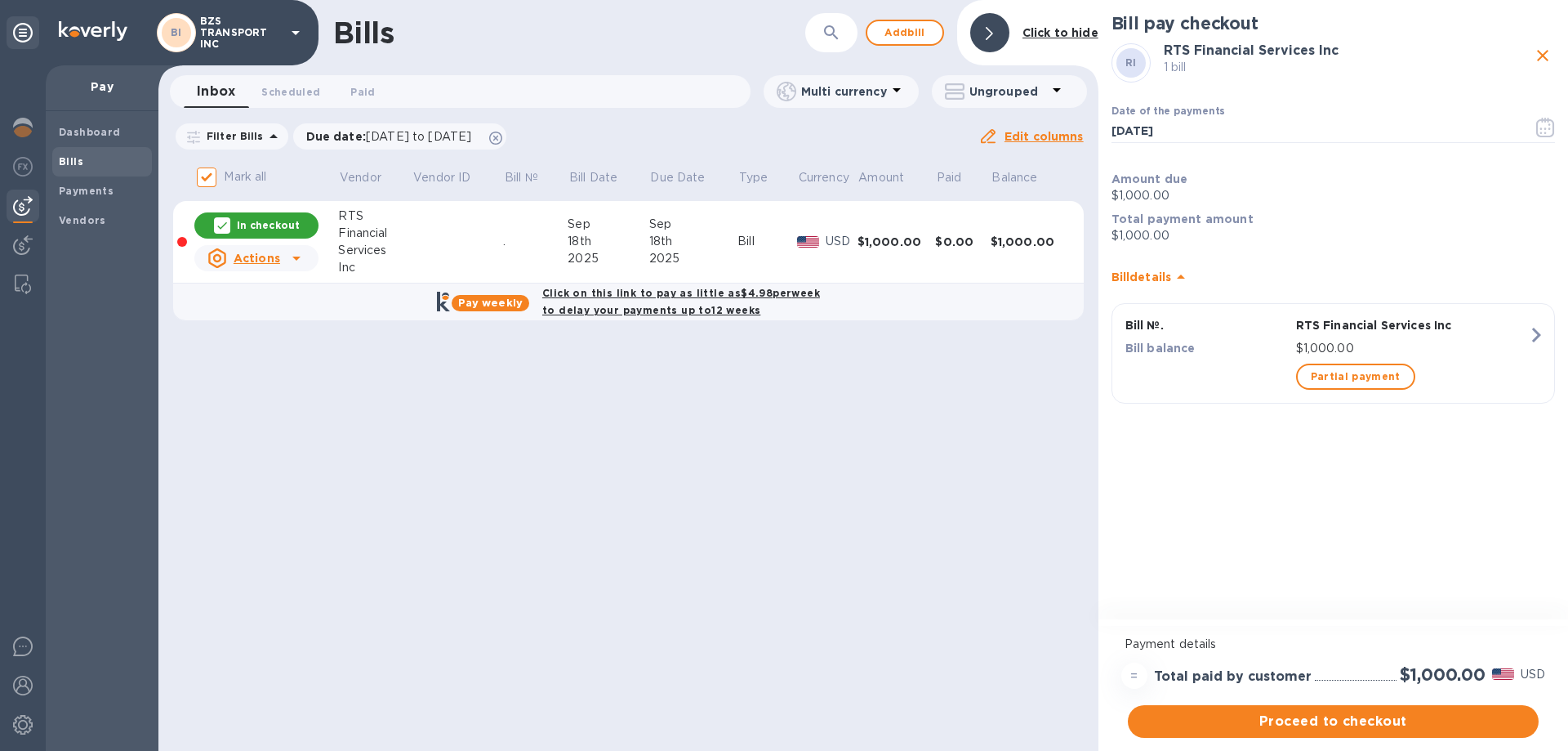
drag, startPoint x: 256, startPoint y: 262, endPoint x: 259, endPoint y: 249, distance: 13.3
click at [259, 250] on p "Actions" at bounding box center [257, 258] width 46 height 17
click at [264, 365] on b "Delete" at bounding box center [261, 364] width 41 height 13
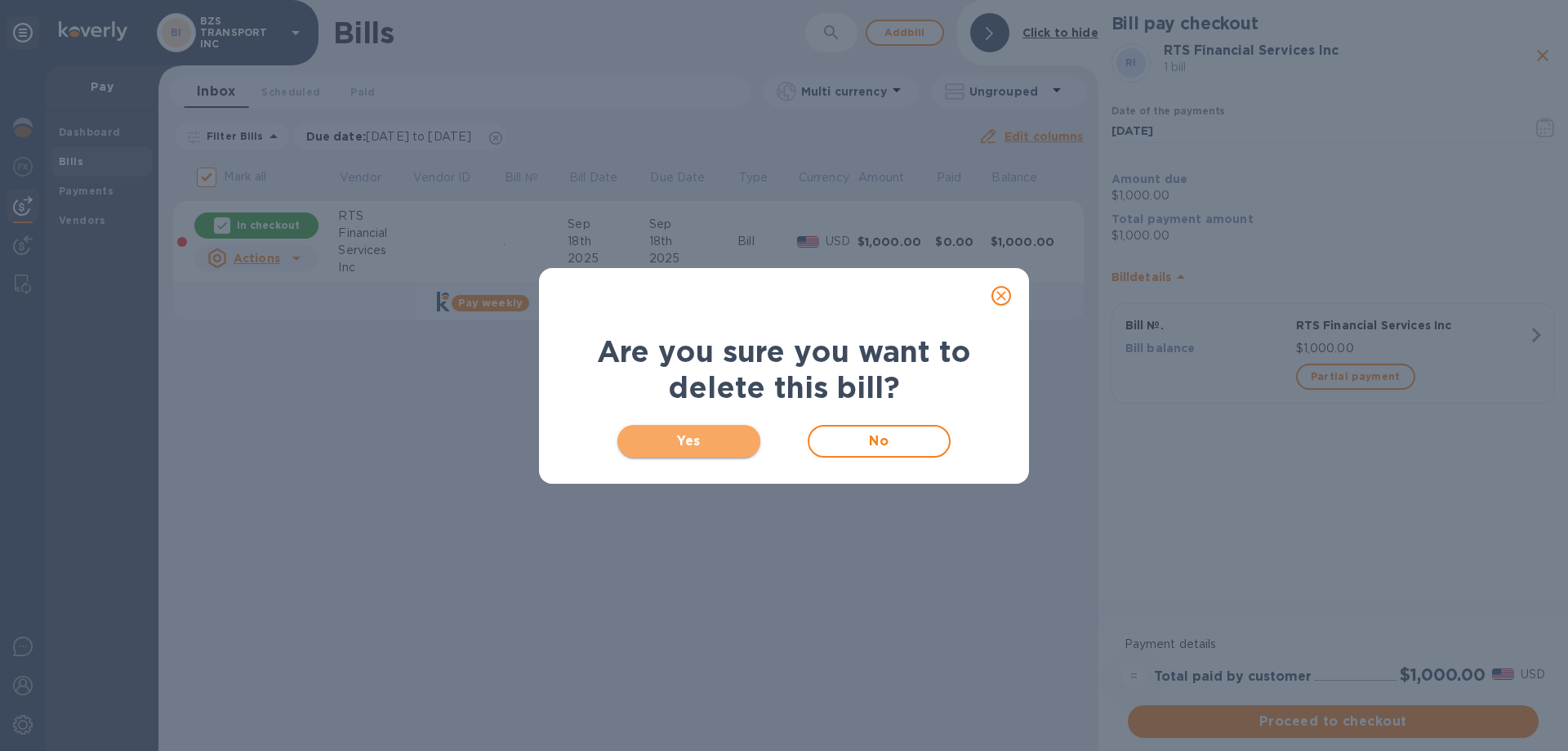
click at [696, 445] on span "Yes" at bounding box center [689, 441] width 117 height 19
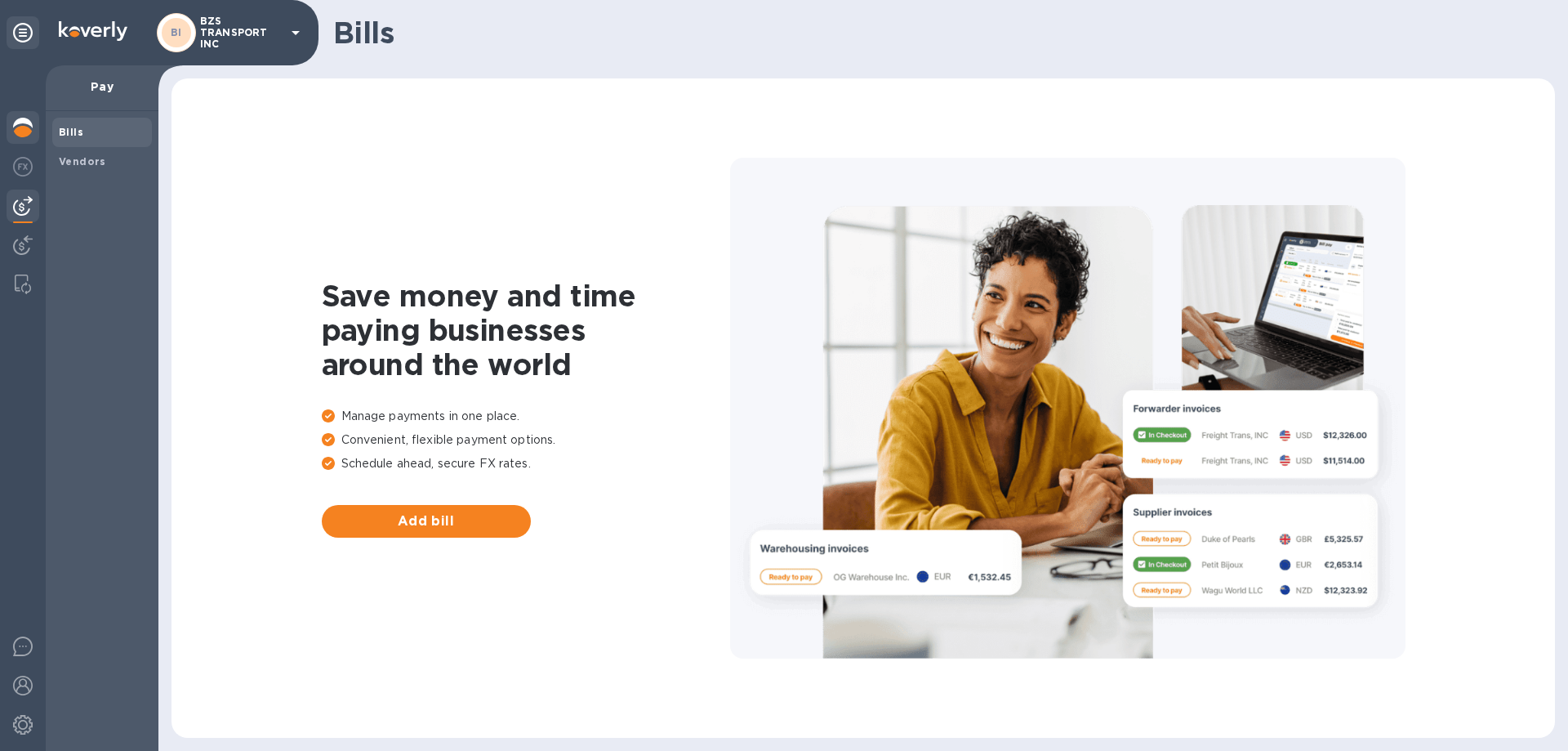
click at [26, 131] on img at bounding box center [22, 127] width 19 height 19
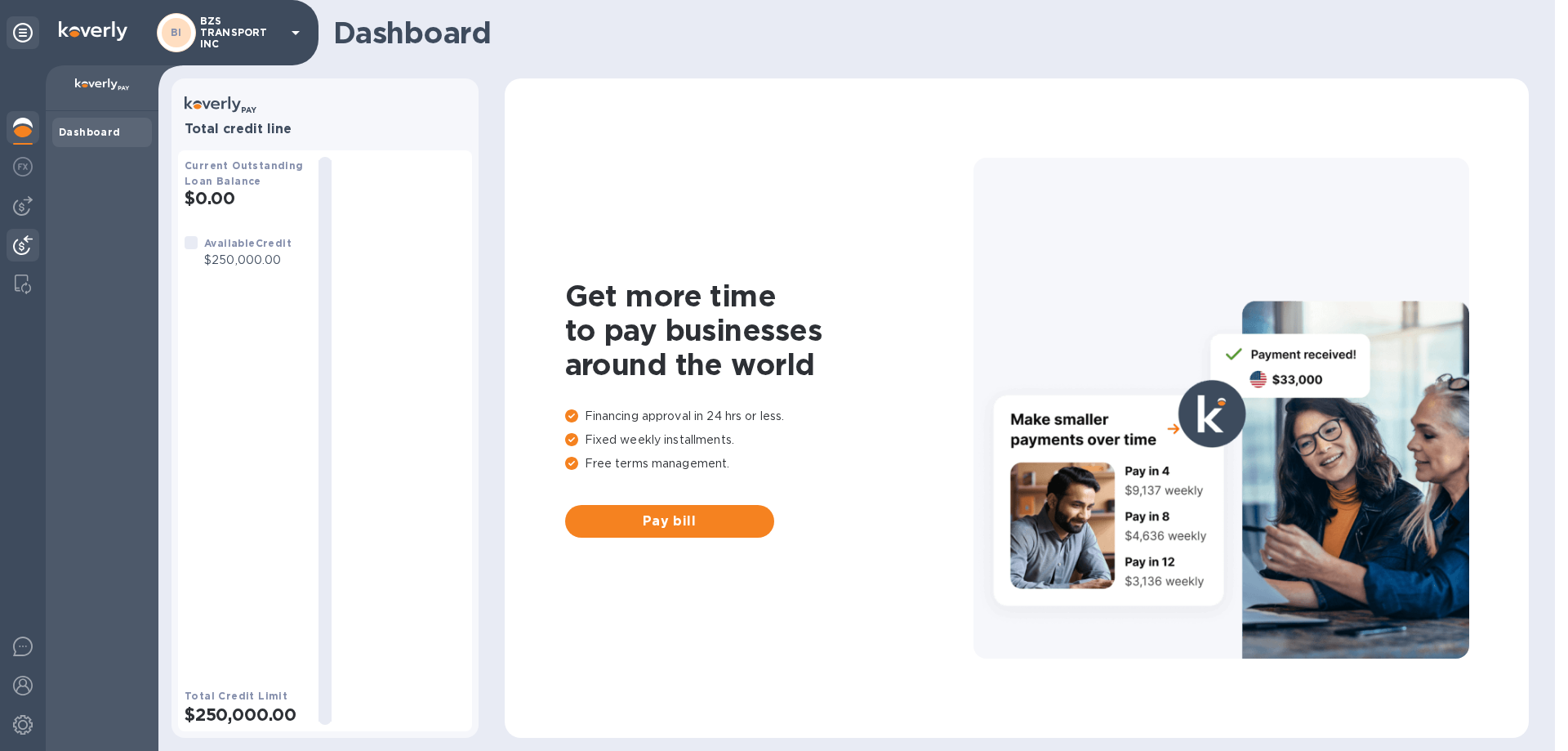
click at [26, 244] on img at bounding box center [22, 245] width 19 height 19
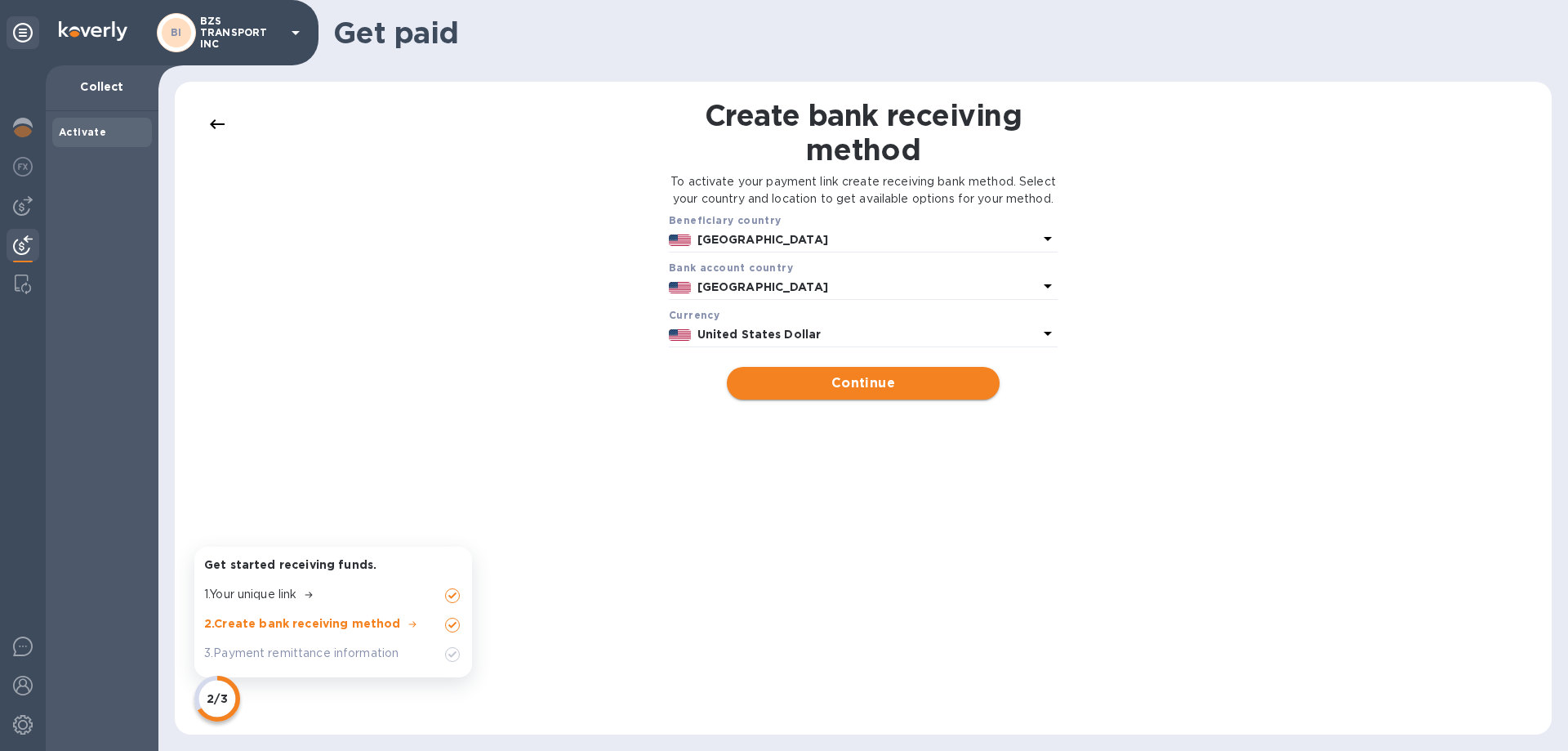
click at [855, 393] on span "Continue" at bounding box center [862, 382] width 246 height 19
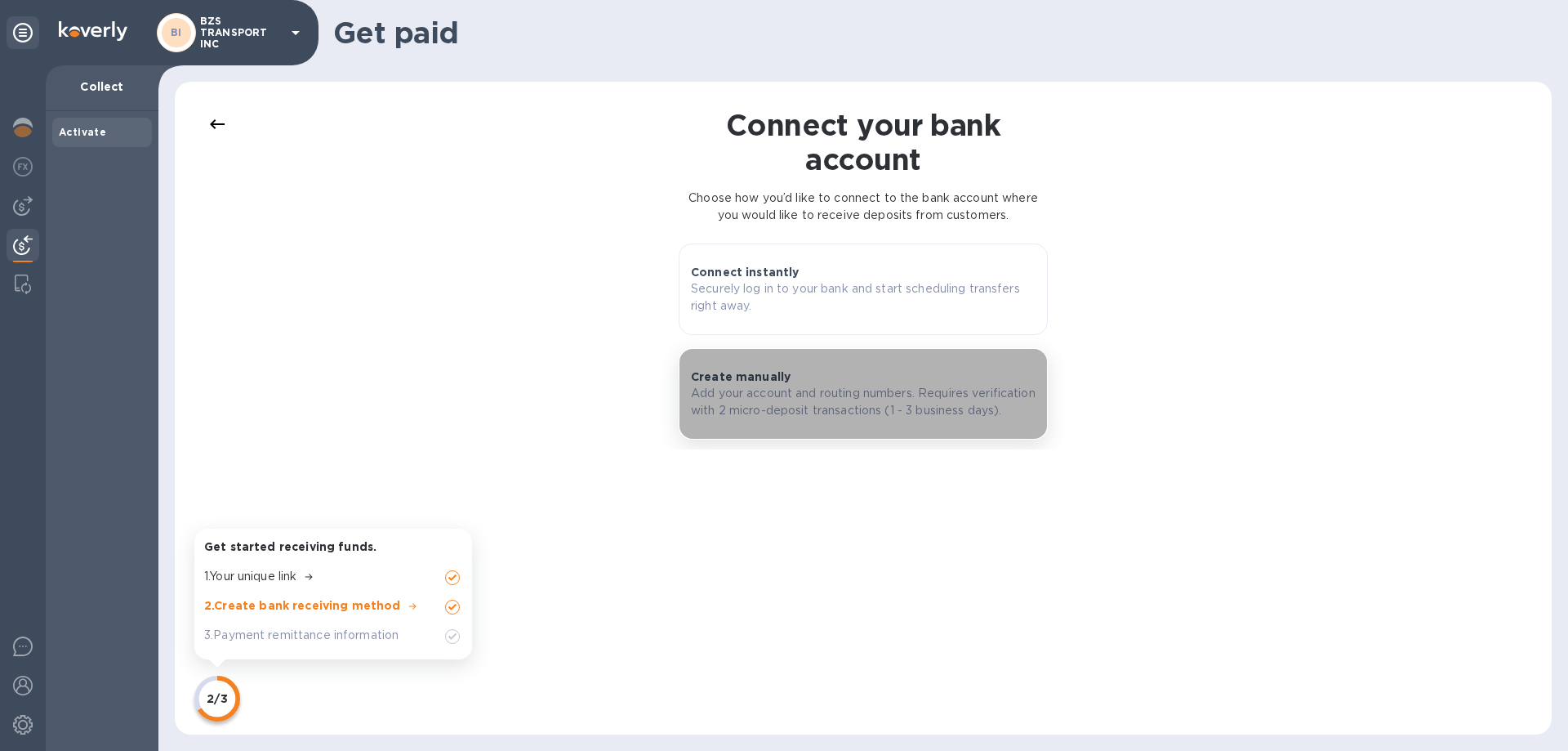
click at [797, 401] on p "Add your account and routing numbers. Requires verification with 2 micro-deposi…" at bounding box center [863, 402] width 344 height 34
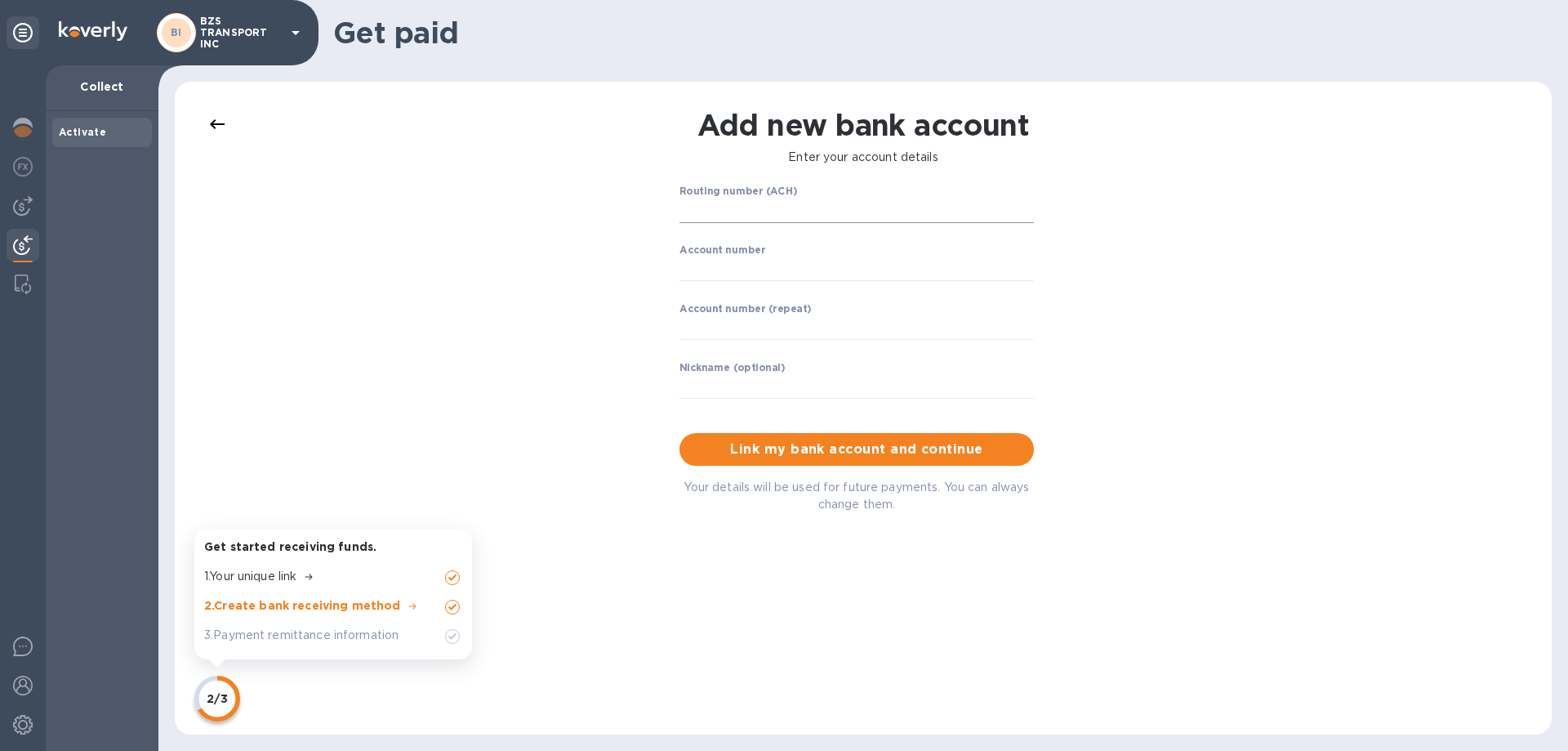
click at [778, 206] on input "string" at bounding box center [856, 211] width 354 height 24
click at [743, 280] on input "string" at bounding box center [856, 269] width 354 height 24
drag, startPoint x: 802, startPoint y: 219, endPoint x: 666, endPoint y: 215, distance: 136.1
click at [669, 216] on div "Routing number (ACH) ​ Account number ​ Account number (repeat) ​ Nickname (opt…" at bounding box center [863, 349] width 389 height 347
type input "021000322"
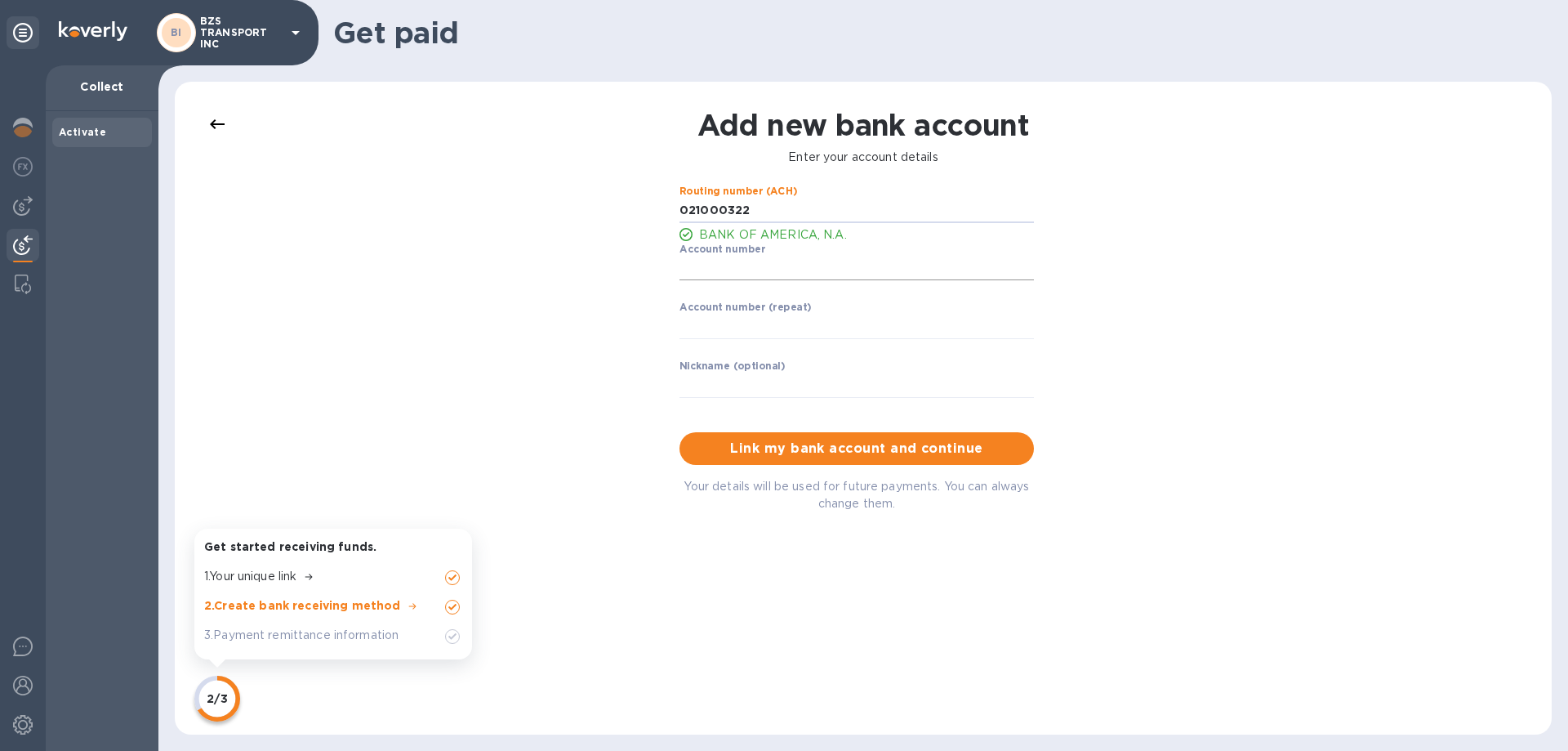
click at [747, 268] on input "string" at bounding box center [856, 268] width 354 height 24
type input "483043586962"
click at [733, 341] on div "Account number (repeat) ​" at bounding box center [856, 330] width 354 height 58
click at [733, 323] on input "string" at bounding box center [856, 327] width 354 height 24
type input "483043586962"
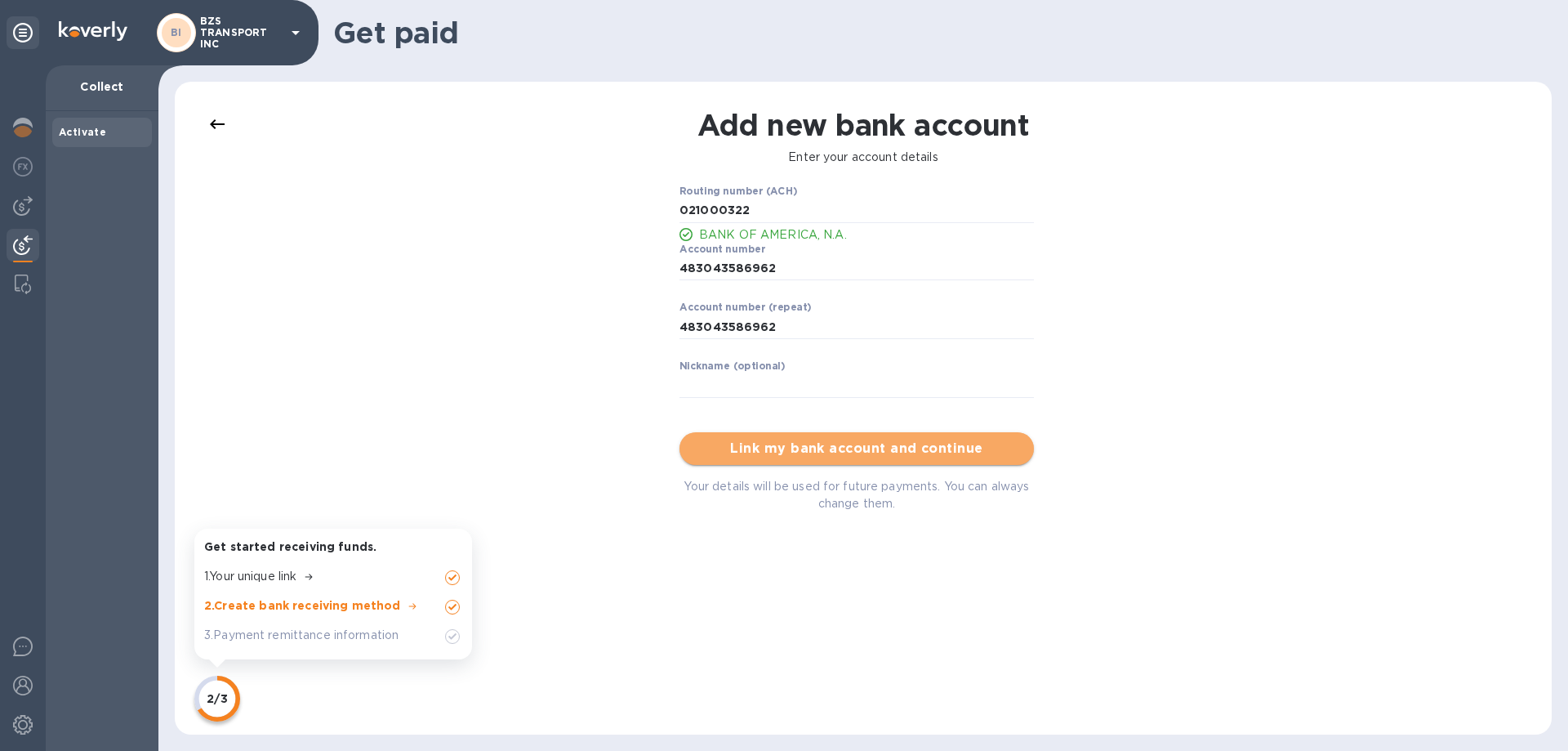
click at [831, 449] on span "Link my bank account and continue" at bounding box center [856, 448] width 328 height 19
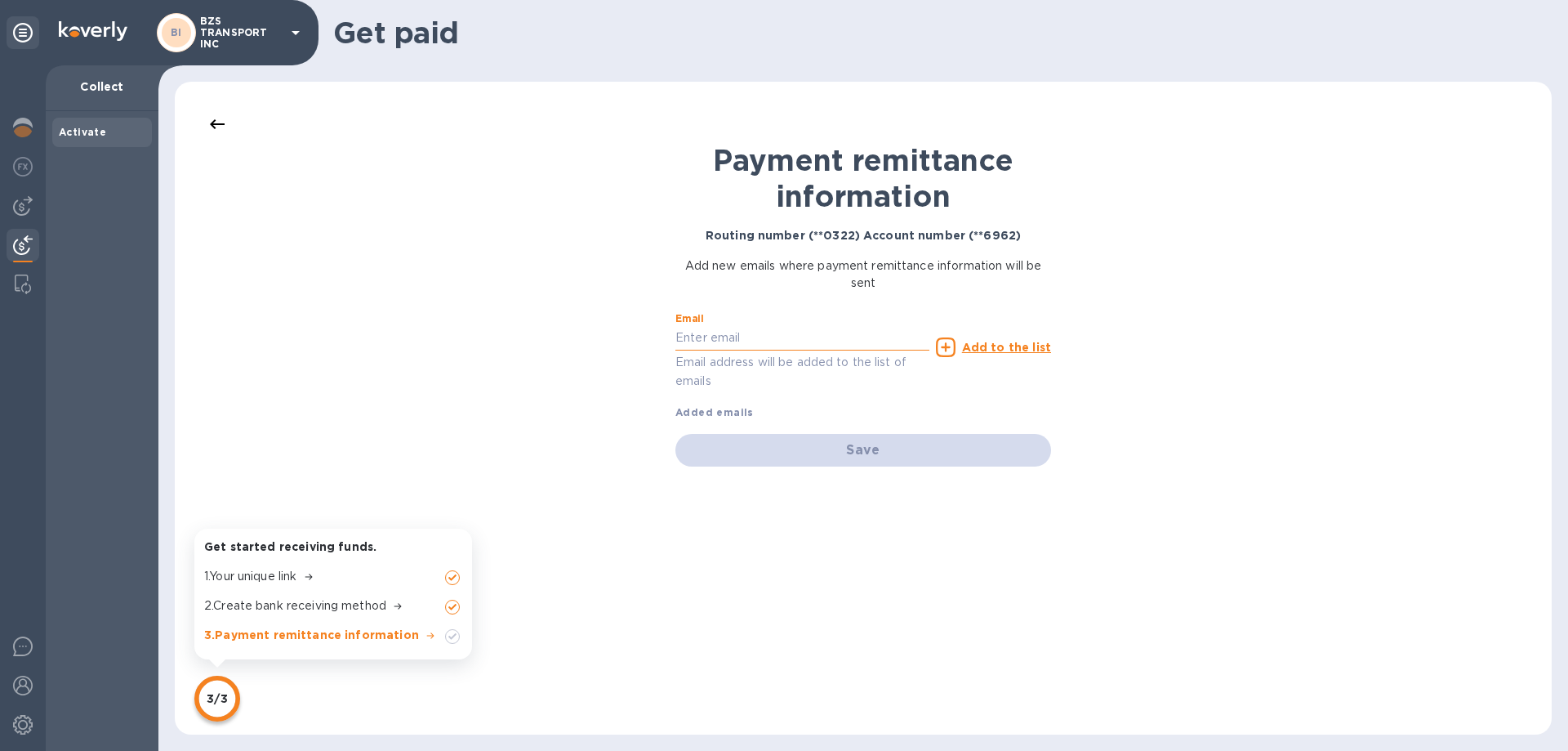
click at [785, 338] on input "text" at bounding box center [803, 338] width 254 height 24
type input "[EMAIL_ADDRESS][DOMAIN_NAME]"
click at [992, 342] on u "Add to the list" at bounding box center [1007, 347] width 89 height 13
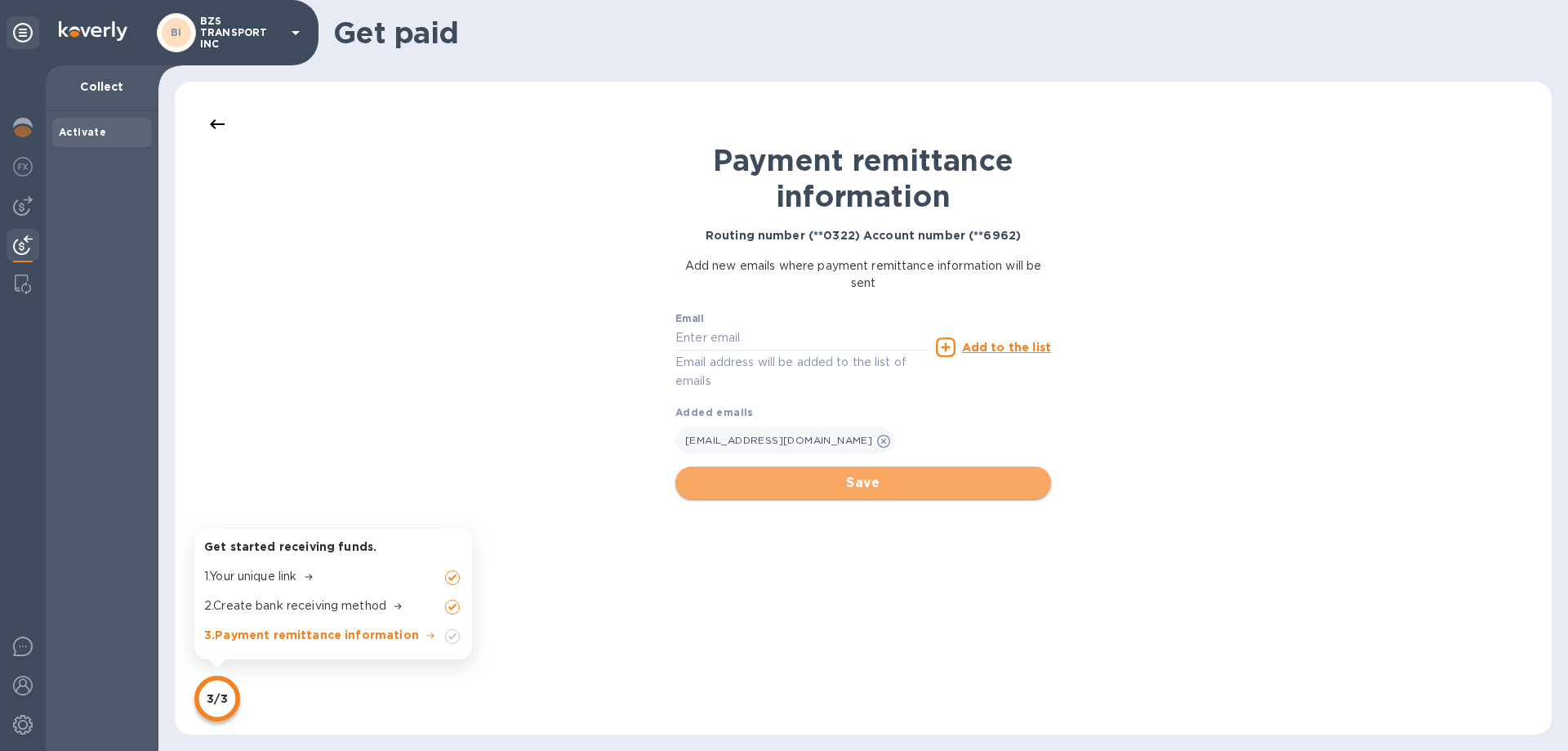
click at [842, 483] on span "Save" at bounding box center [863, 483] width 350 height 19
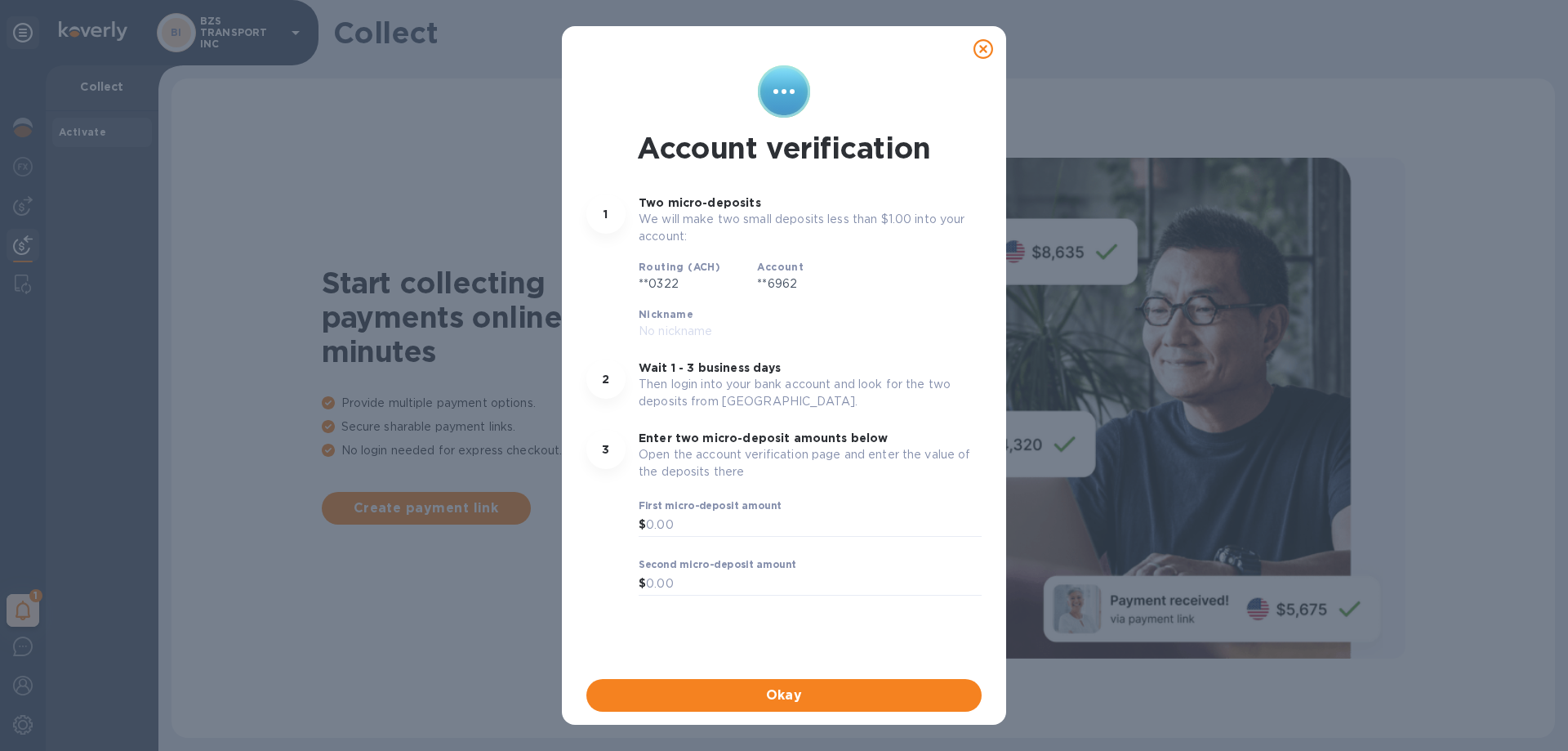
click at [980, 51] on icon at bounding box center [983, 48] width 19 height 19
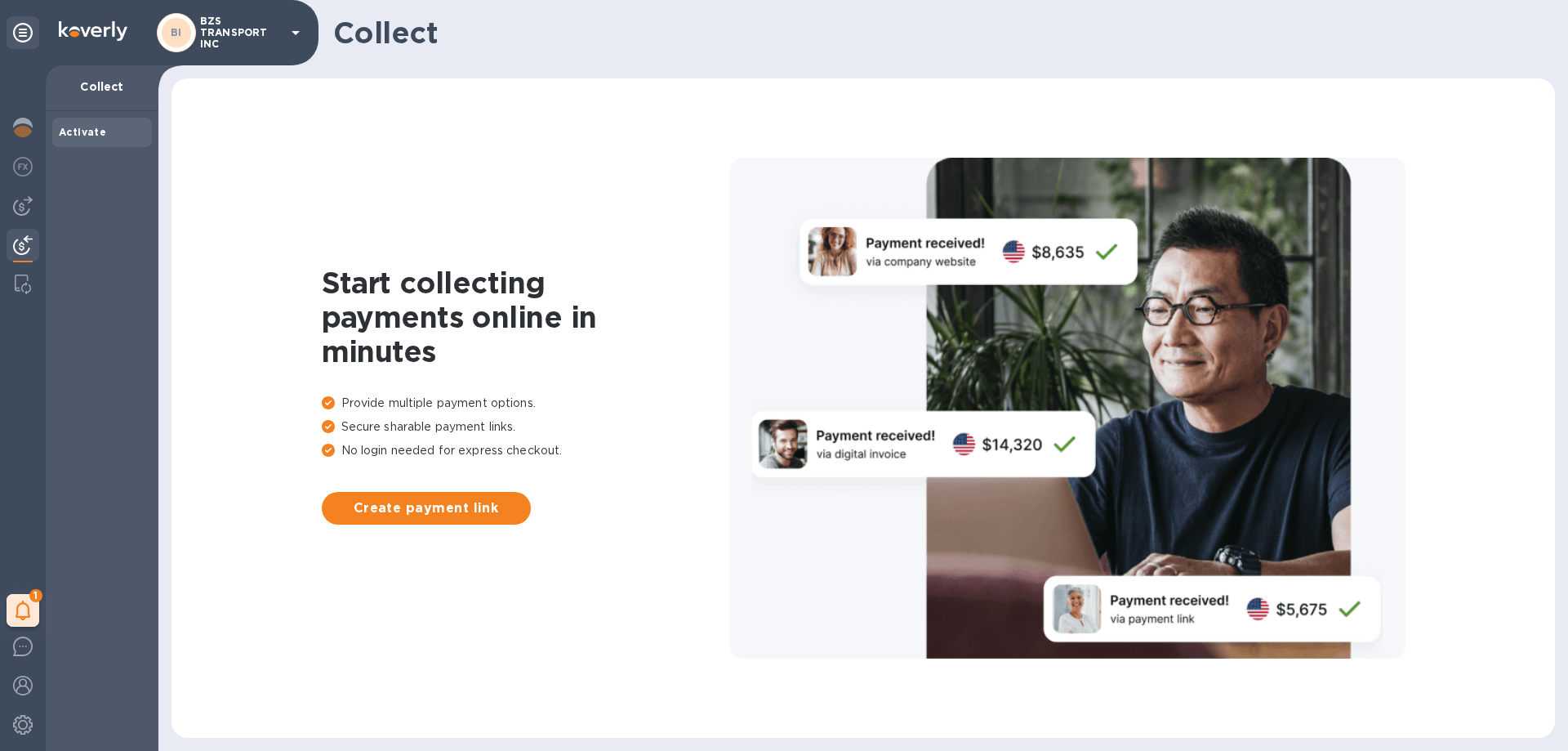
click at [21, 245] on img at bounding box center [22, 245] width 19 height 19
click at [433, 507] on span "Create payment link" at bounding box center [426, 508] width 183 height 19
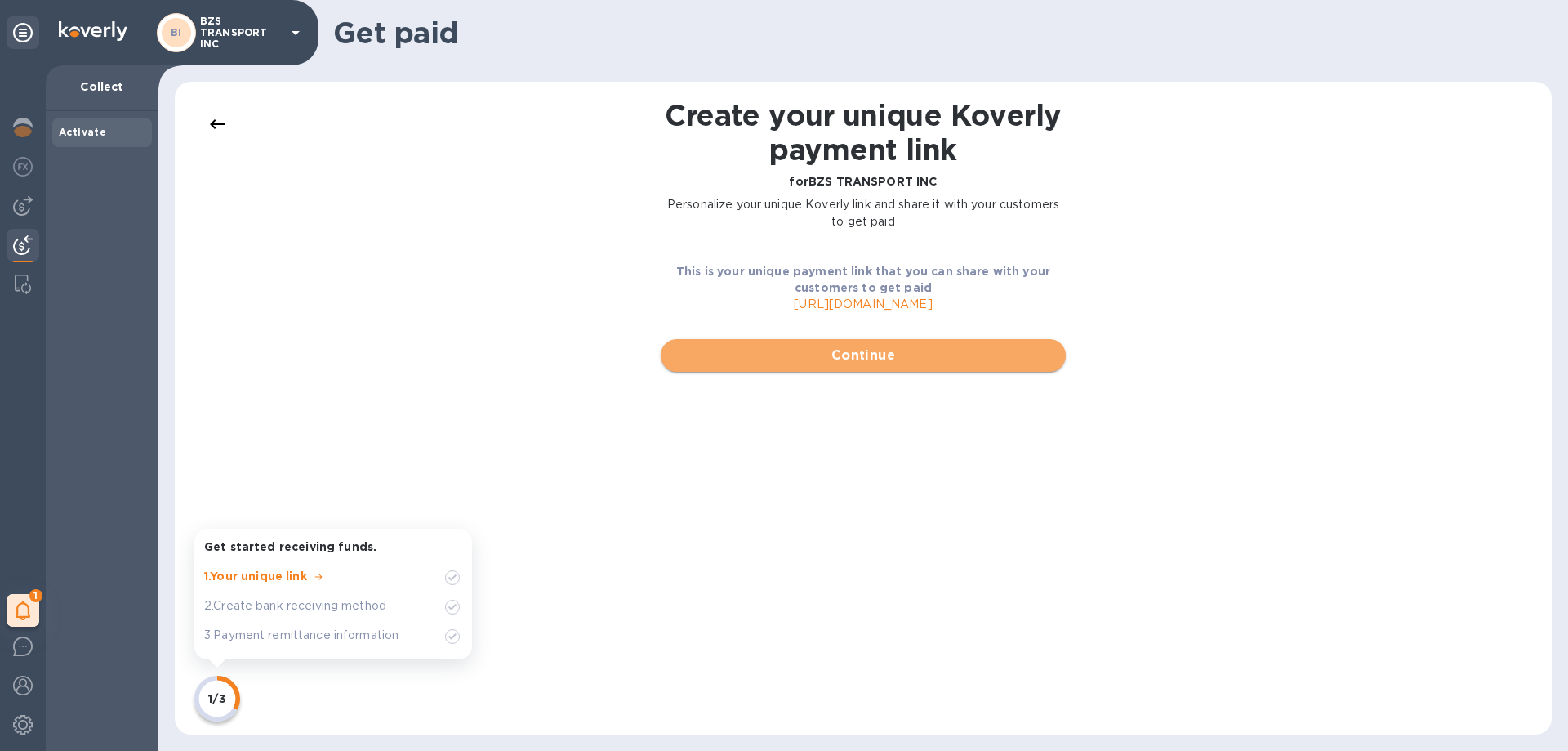
click at [844, 352] on span "Continue" at bounding box center [863, 355] width 379 height 19
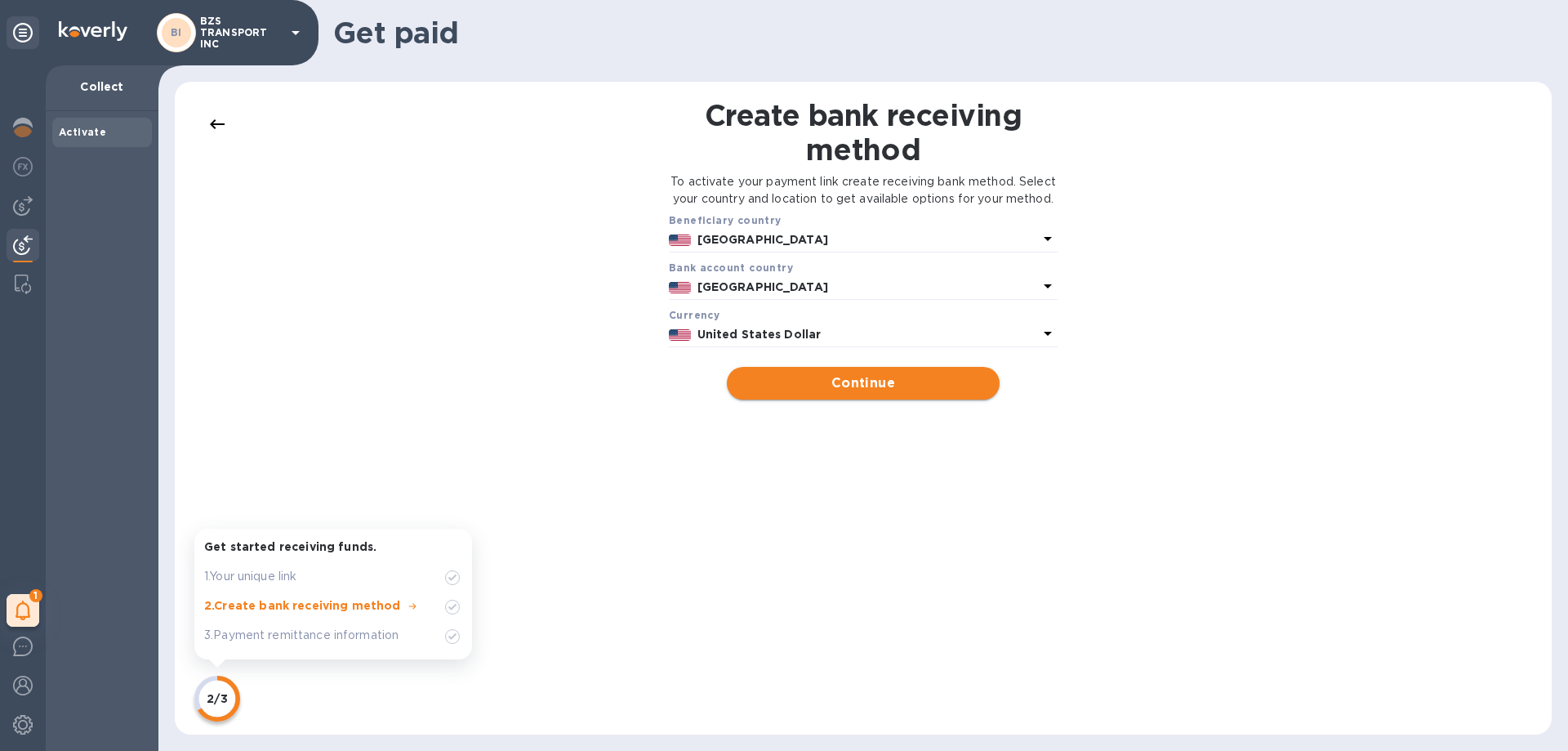
click at [840, 393] on span "Continue" at bounding box center [862, 382] width 246 height 19
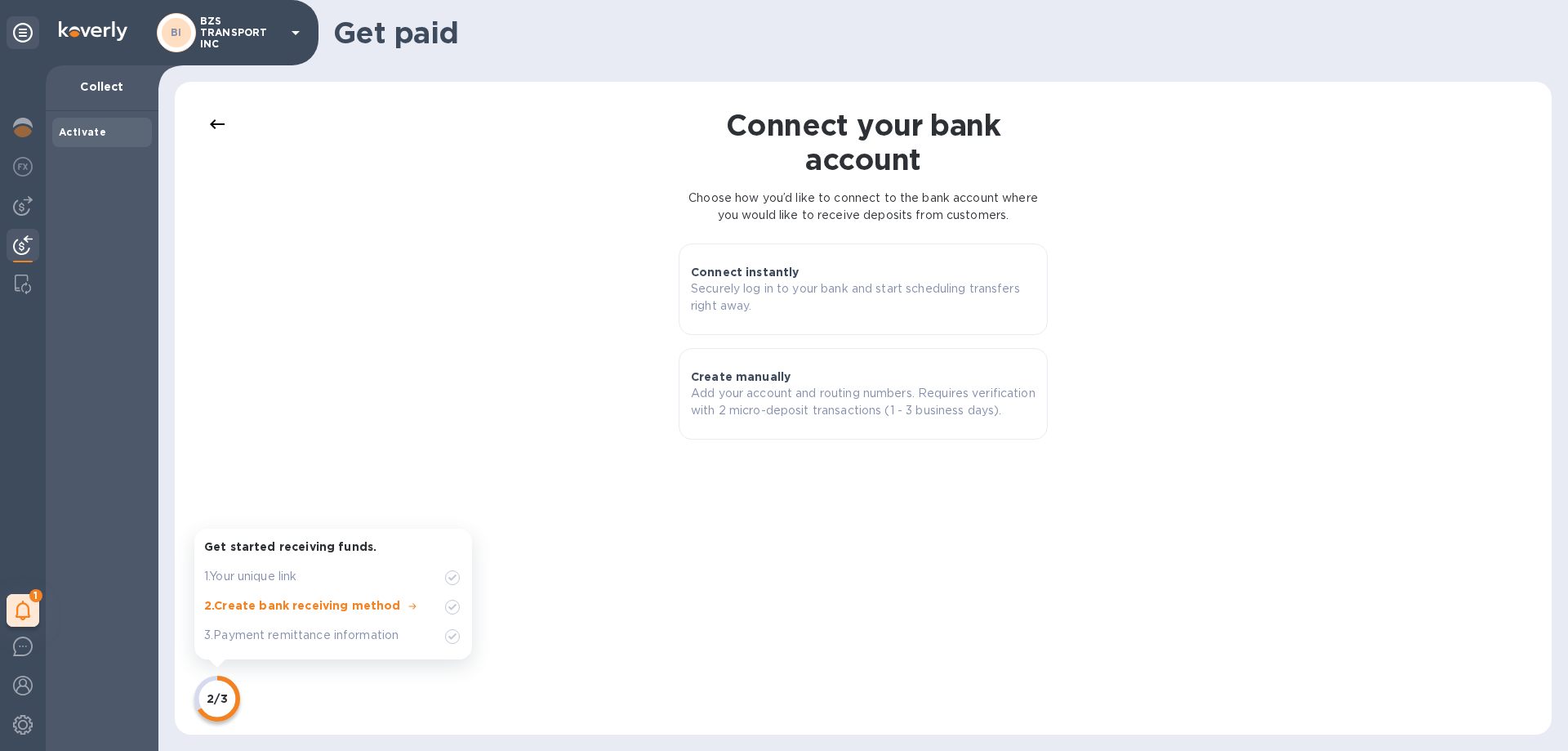
click at [225, 123] on icon at bounding box center [217, 123] width 19 height 19
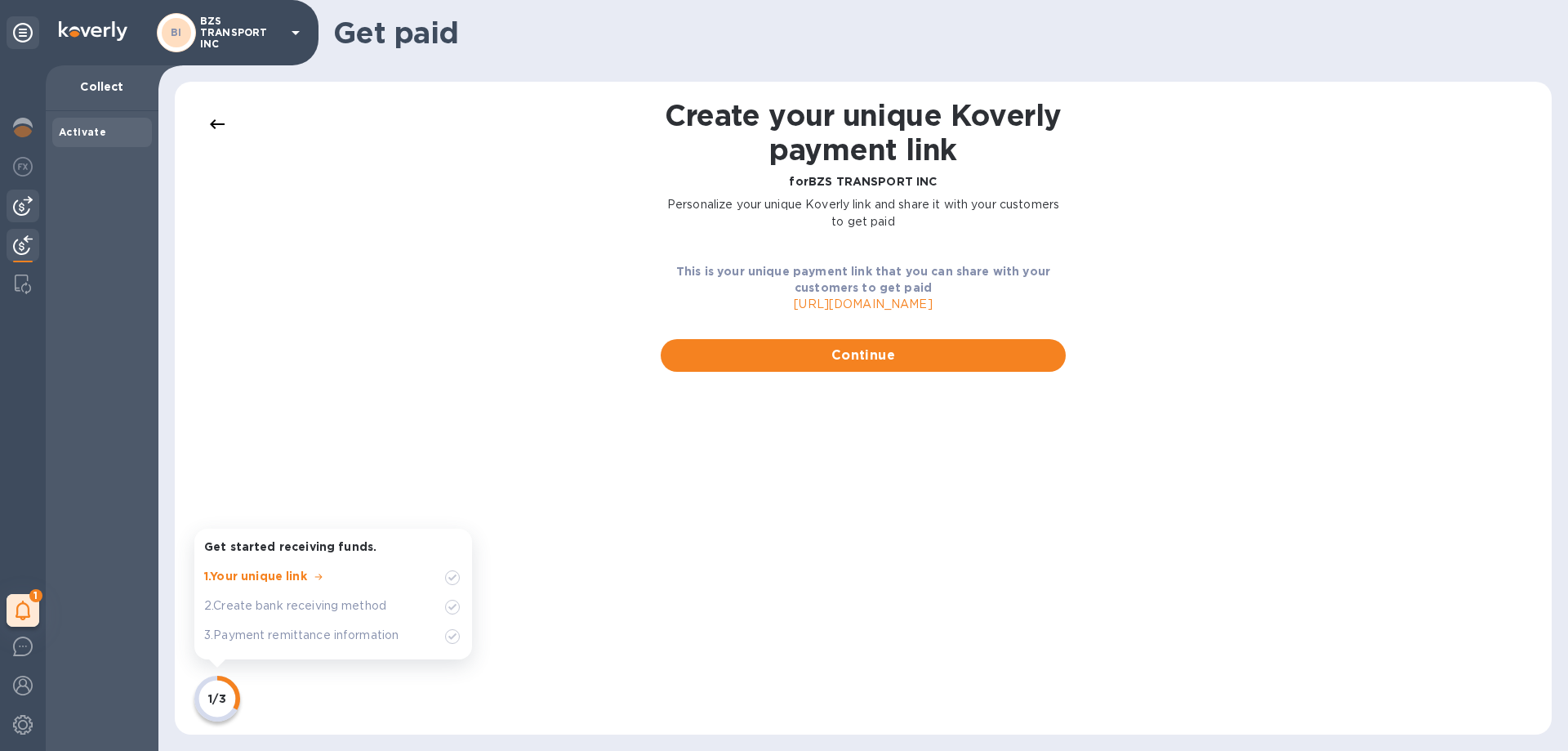
click at [18, 202] on img at bounding box center [22, 205] width 19 height 19
